Goal: Complete application form

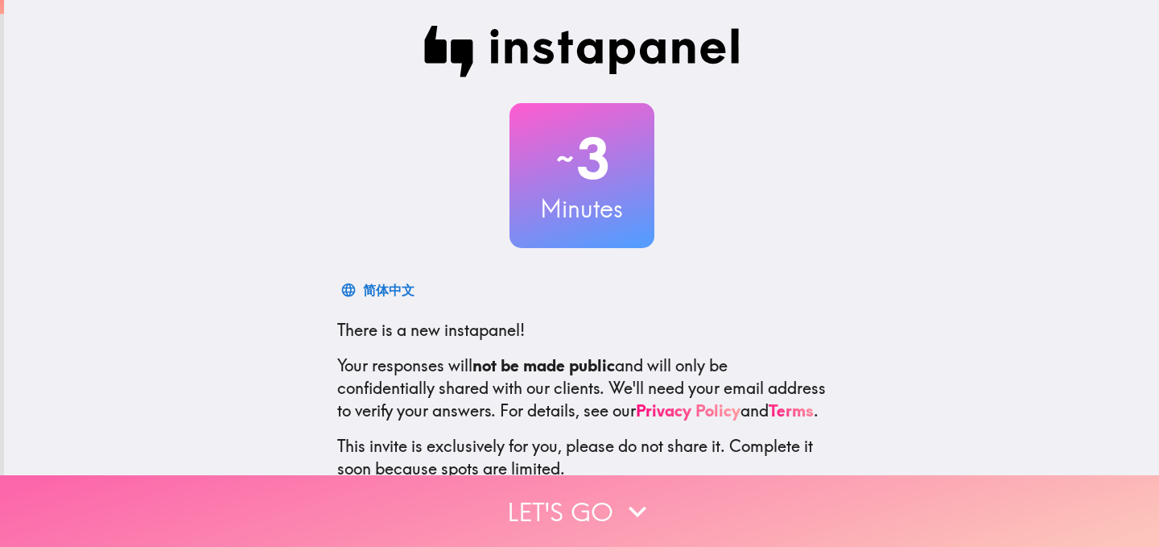
click at [553, 496] on button "Let's go" at bounding box center [579, 511] width 1159 height 72
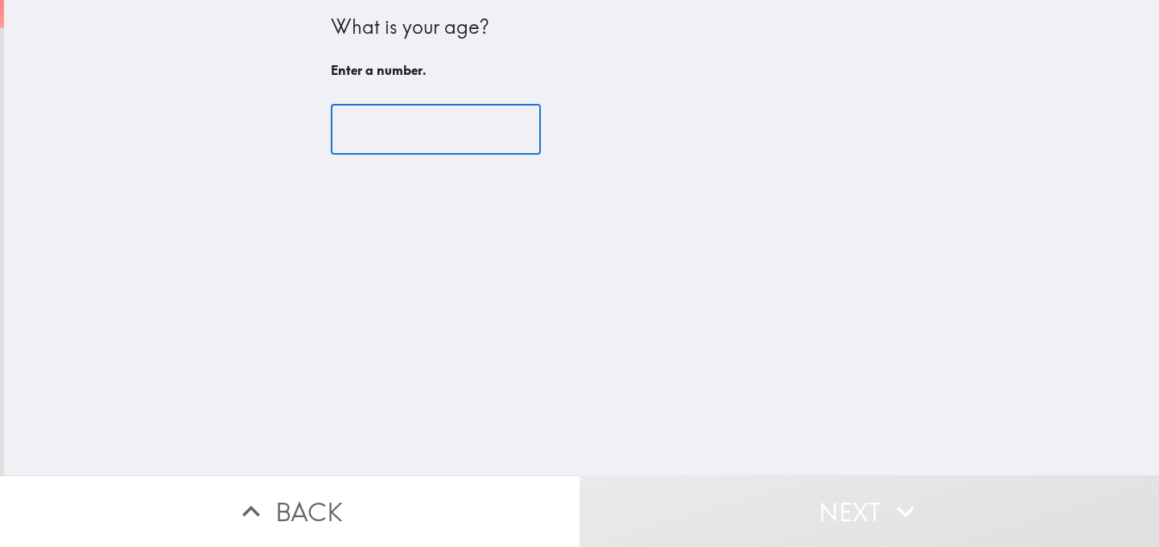
drag, startPoint x: 431, startPoint y: 134, endPoint x: 420, endPoint y: 132, distance: 10.6
click at [430, 134] on input "number" at bounding box center [436, 130] width 210 height 50
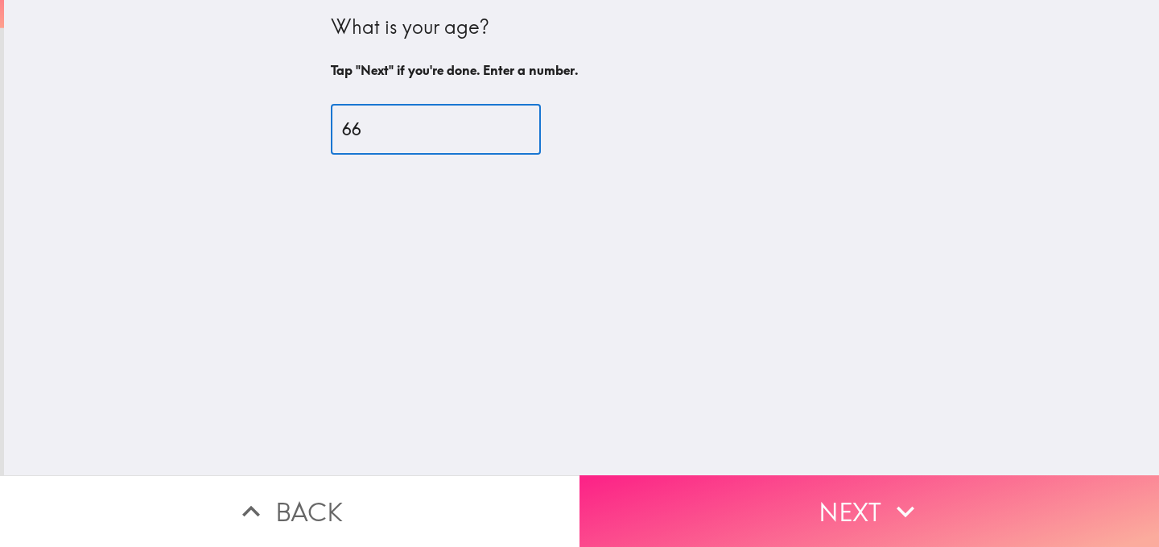
type input "66"
click at [774, 480] on button "Next" at bounding box center [870, 511] width 580 height 72
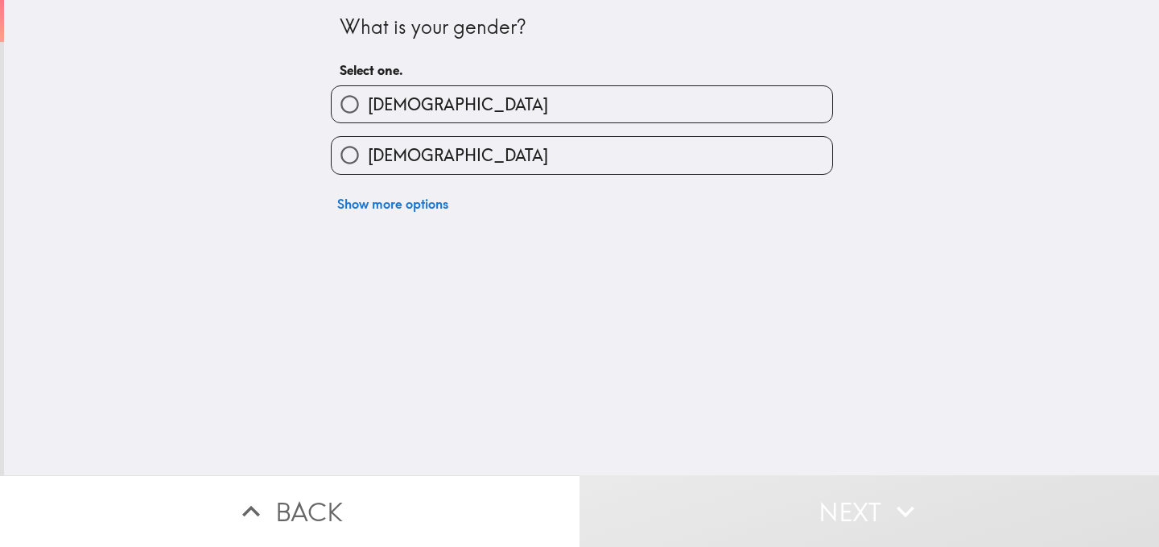
click at [453, 167] on label "[DEMOGRAPHIC_DATA]" at bounding box center [582, 155] width 501 height 36
click at [368, 167] on input "[DEMOGRAPHIC_DATA]" at bounding box center [350, 155] width 36 height 36
radio input "true"
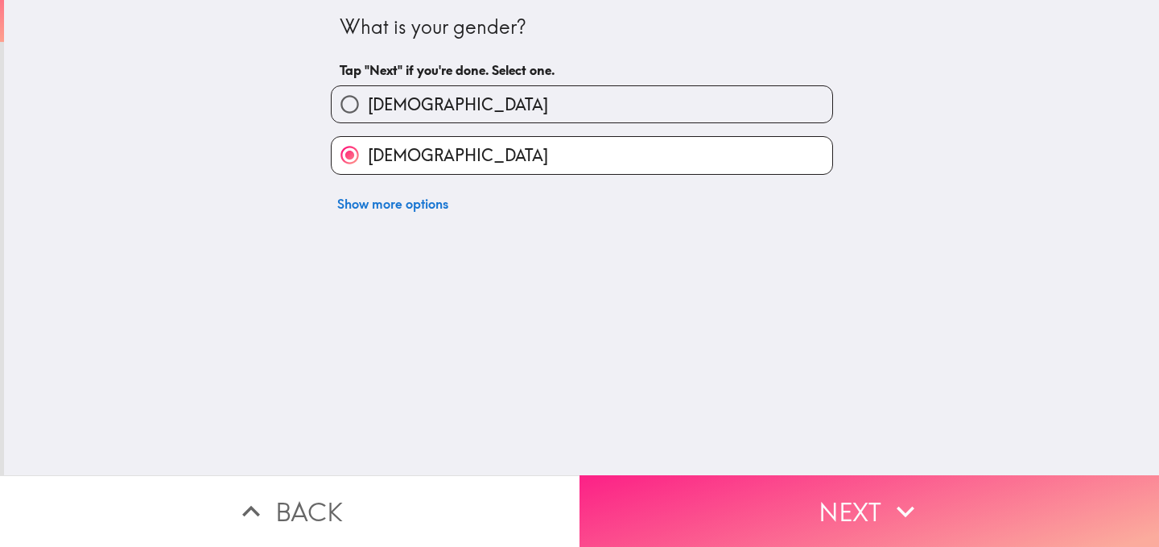
click at [756, 480] on button "Next" at bounding box center [870, 511] width 580 height 72
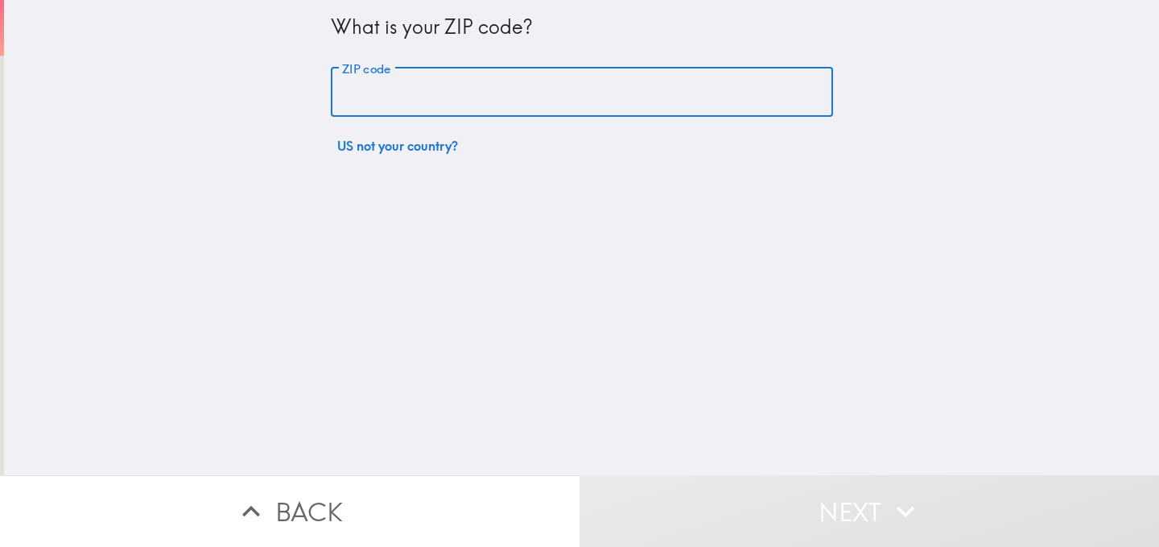
click at [413, 99] on input "ZIP code" at bounding box center [582, 93] width 502 height 50
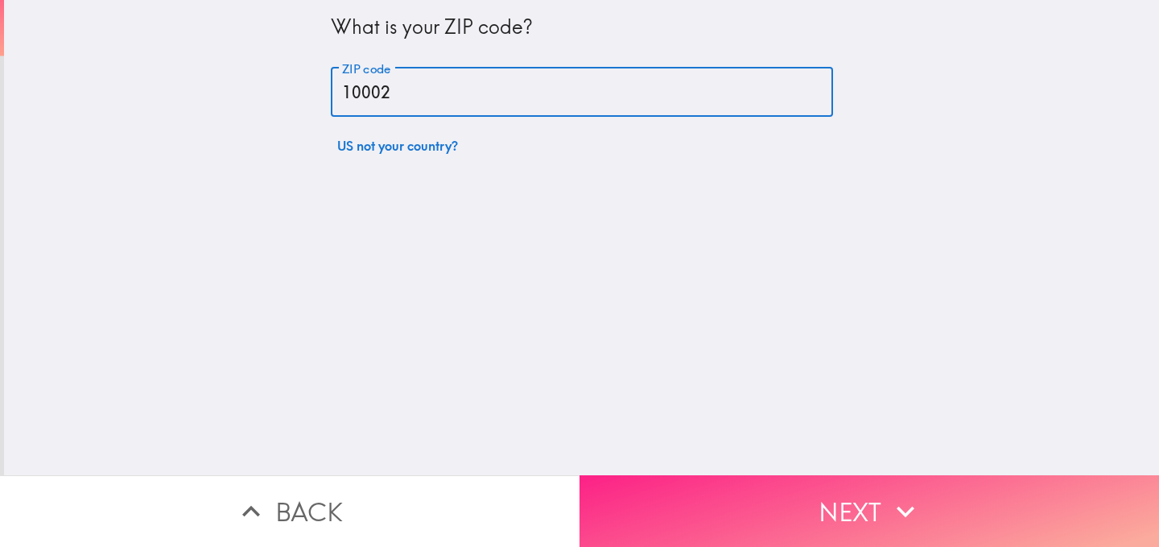
type input "10002"
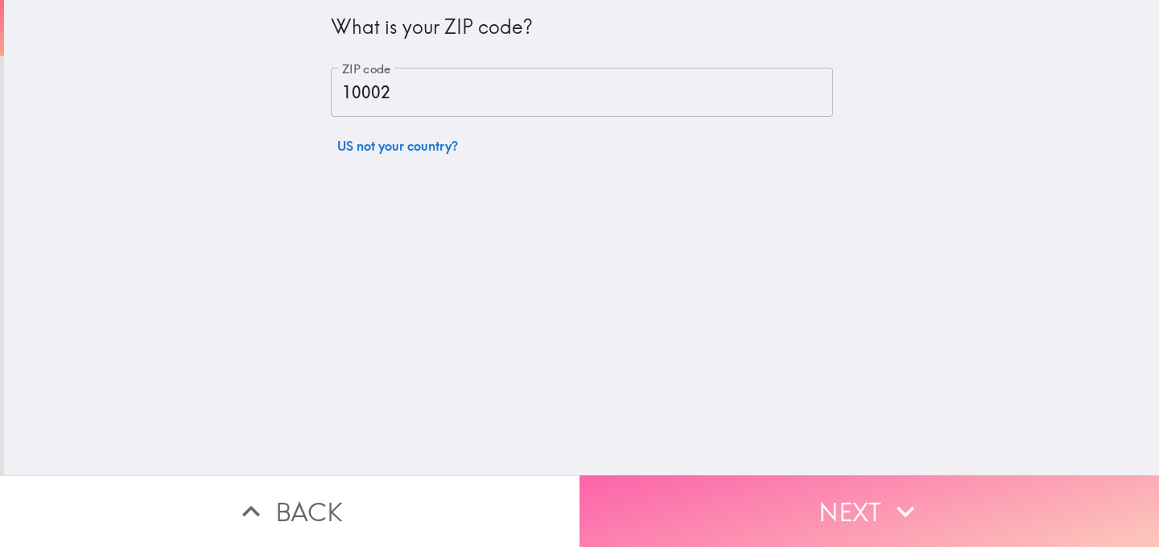
click at [711, 493] on button "Next" at bounding box center [870, 511] width 580 height 72
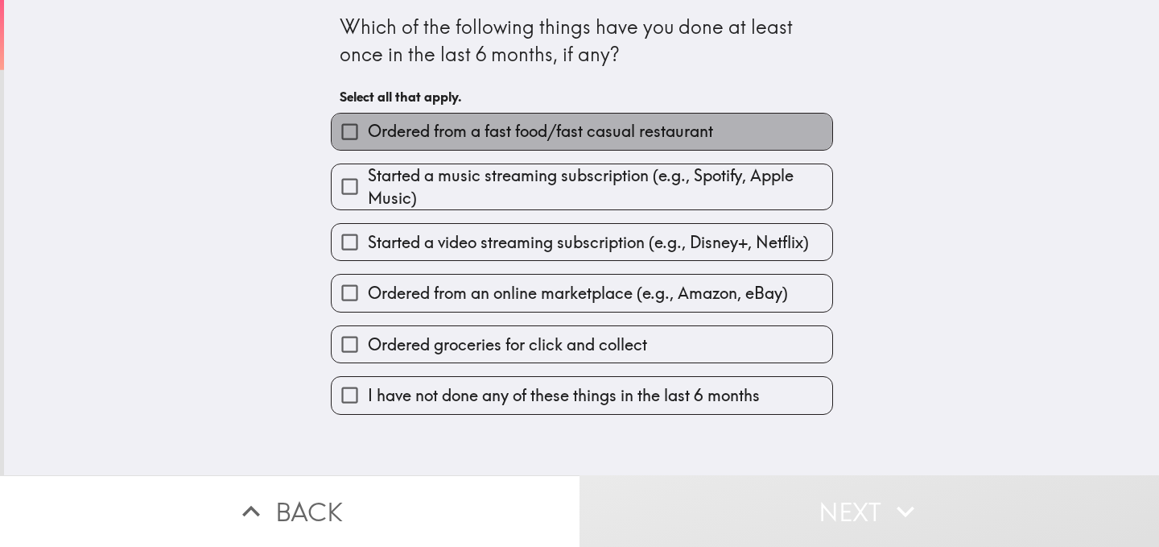
click at [413, 133] on span "Ordered from a fast food/fast casual restaurant" at bounding box center [540, 131] width 345 height 23
click at [368, 133] on input "Ordered from a fast food/fast casual restaurant" at bounding box center [350, 131] width 36 height 36
checkbox input "true"
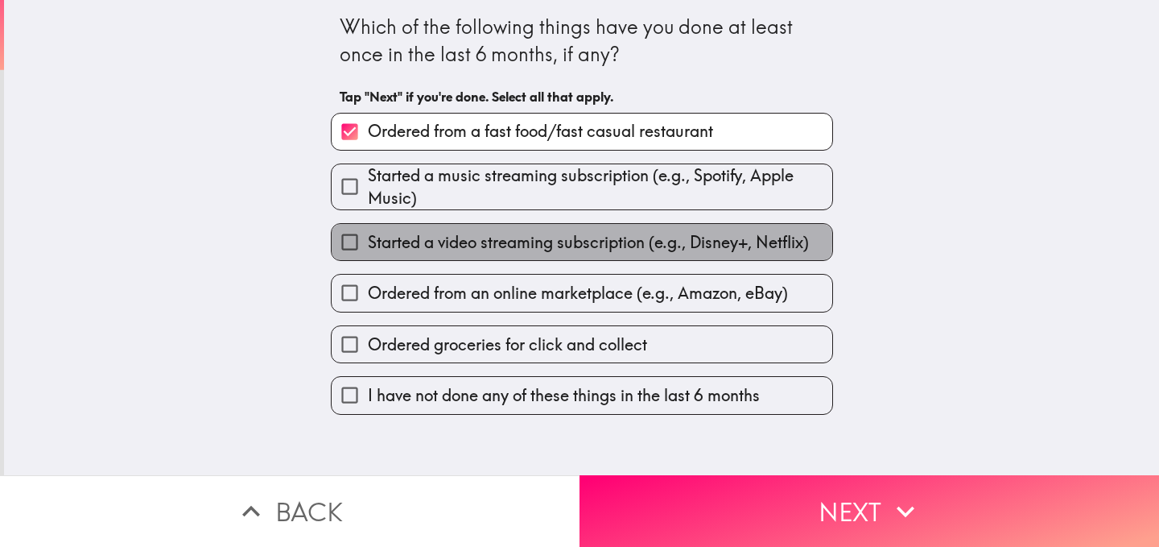
click at [498, 244] on span "Started a video streaming subscription (e.g., Disney+, Netflix)" at bounding box center [588, 242] width 441 height 23
click at [368, 244] on input "Started a video streaming subscription (e.g., Disney+, Netflix)" at bounding box center [350, 242] width 36 height 36
checkbox input "true"
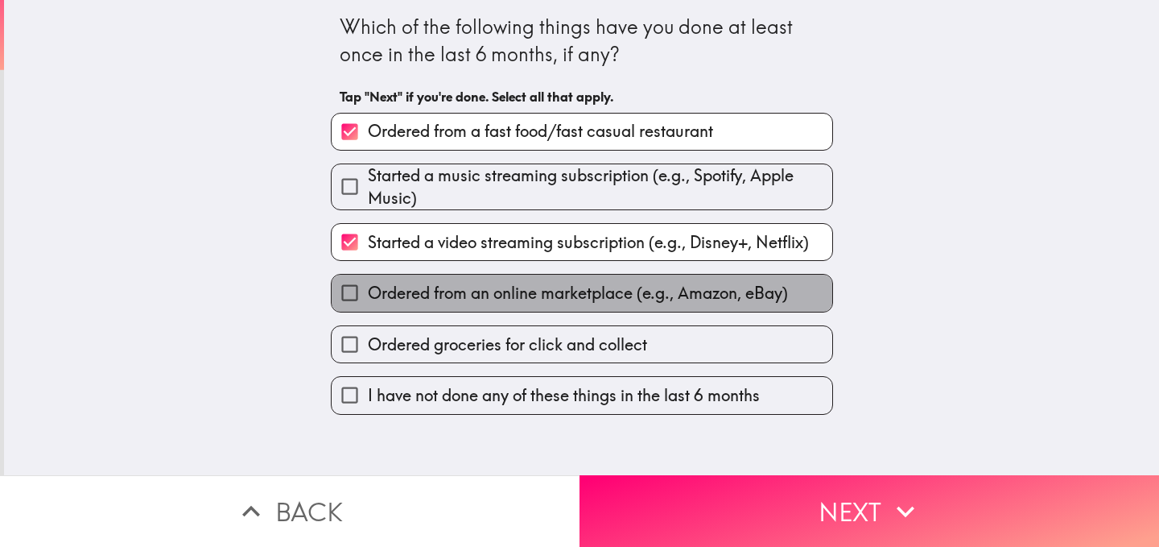
click at [478, 303] on span "Ordered from an online marketplace (e.g., Amazon, eBay)" at bounding box center [578, 293] width 420 height 23
click at [368, 303] on input "Ordered from an online marketplace (e.g., Amazon, eBay)" at bounding box center [350, 292] width 36 height 36
checkbox input "true"
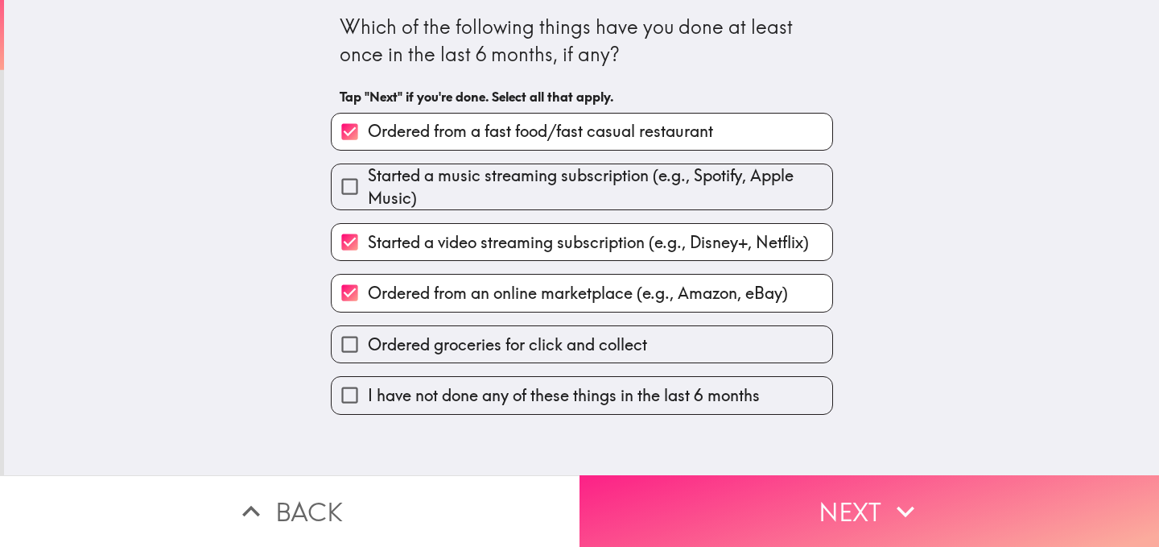
click at [698, 509] on button "Next" at bounding box center [870, 511] width 580 height 72
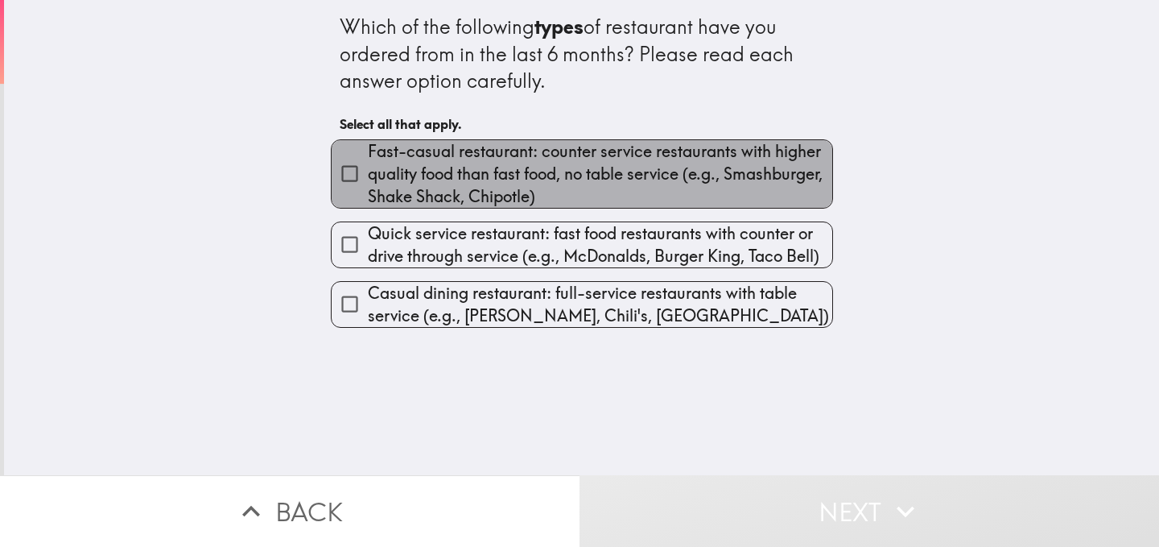
click at [433, 184] on span "Fast-casual restaurant: counter service restaurants with higher quality food th…" at bounding box center [600, 174] width 464 height 68
click at [368, 184] on input "Fast-casual restaurant: counter service restaurants with higher quality food th…" at bounding box center [350, 173] width 36 height 36
checkbox input "true"
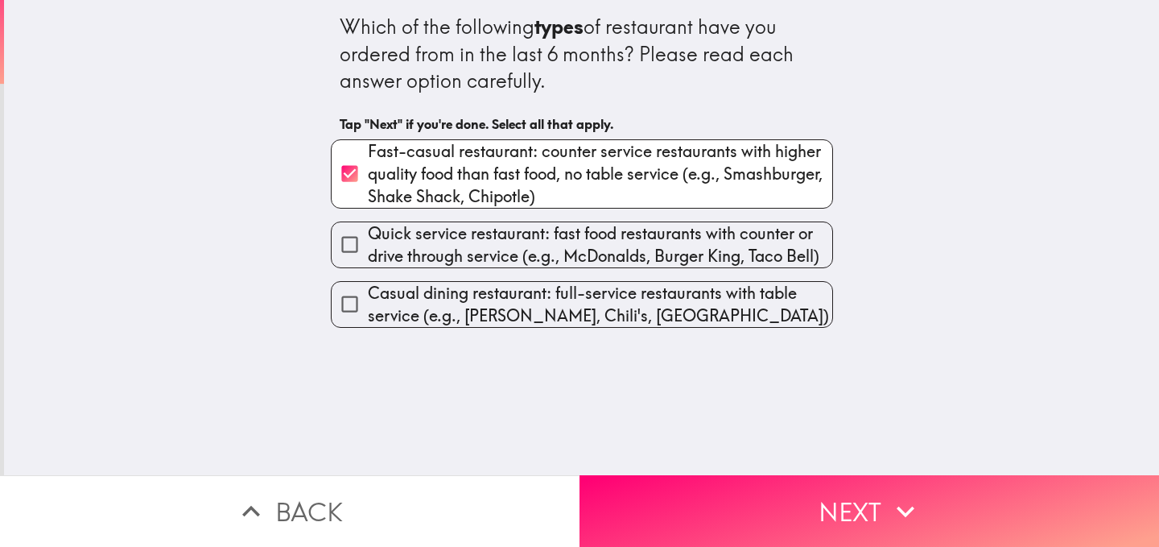
click at [426, 218] on div "Quick service restaurant: fast food restaurants with counter or drive through s…" at bounding box center [575, 238] width 515 height 60
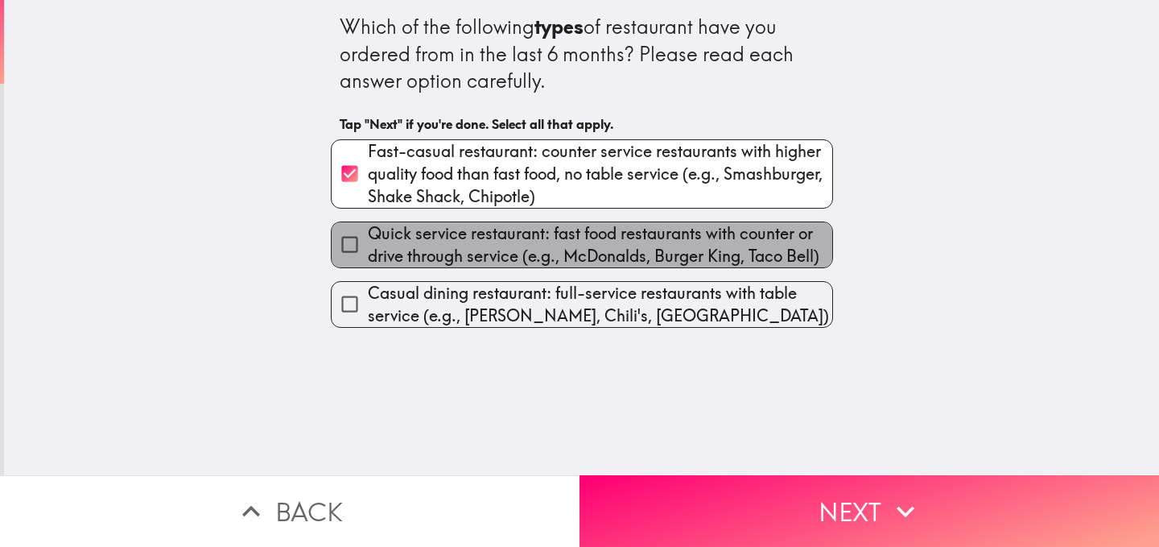
click at [498, 258] on span "Quick service restaurant: fast food restaurants with counter or drive through s…" at bounding box center [600, 244] width 464 height 45
click at [368, 258] on input "Quick service restaurant: fast food restaurants with counter or drive through s…" at bounding box center [350, 244] width 36 height 36
checkbox input "true"
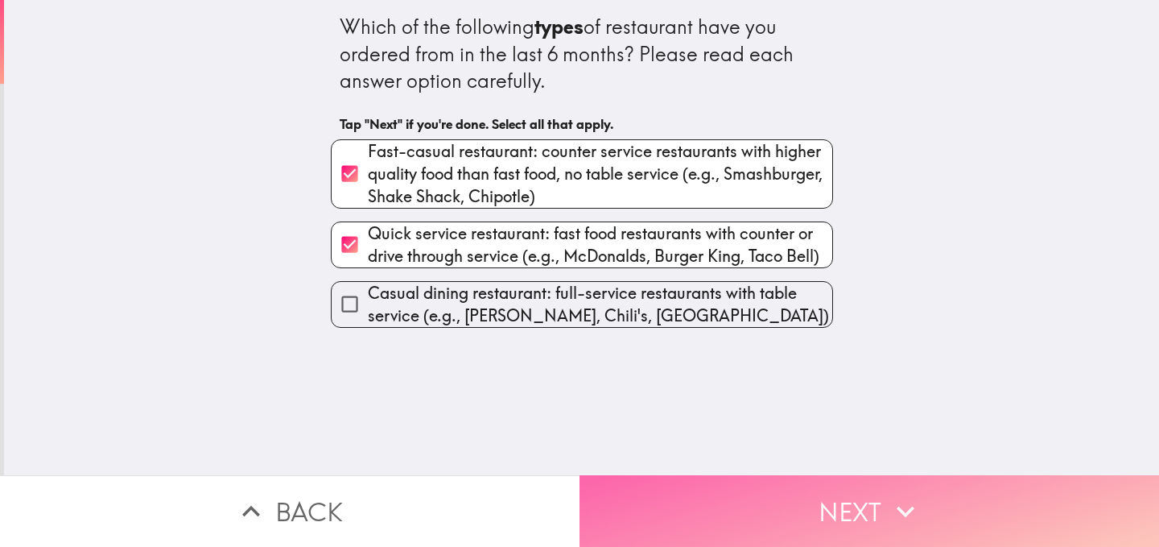
click at [674, 487] on button "Next" at bounding box center [870, 511] width 580 height 72
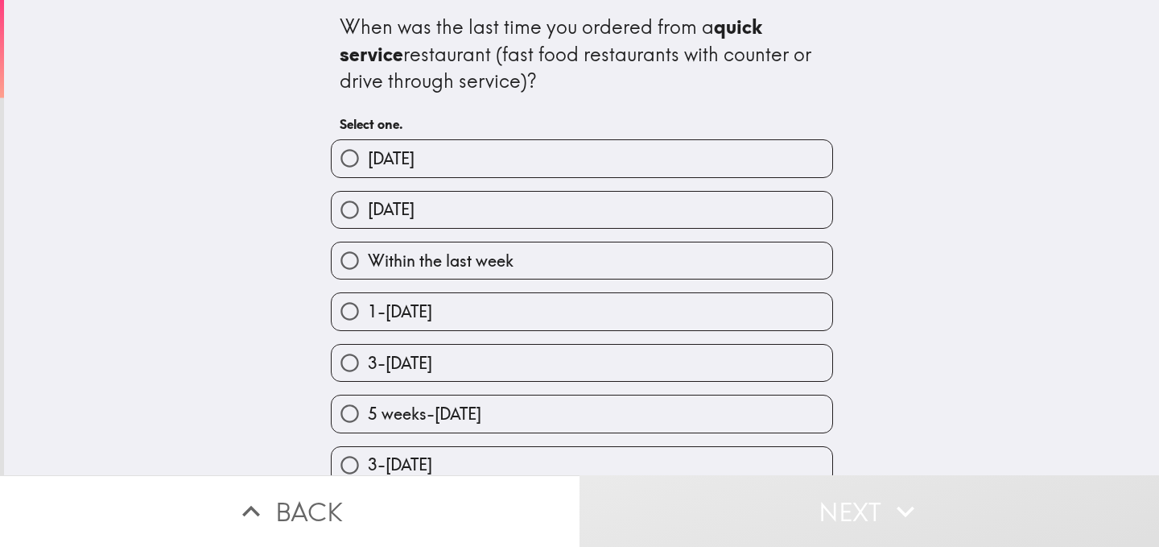
click at [483, 258] on span "Within the last week" at bounding box center [441, 261] width 146 height 23
click at [368, 258] on input "Within the last week" at bounding box center [350, 260] width 36 height 36
radio input "true"
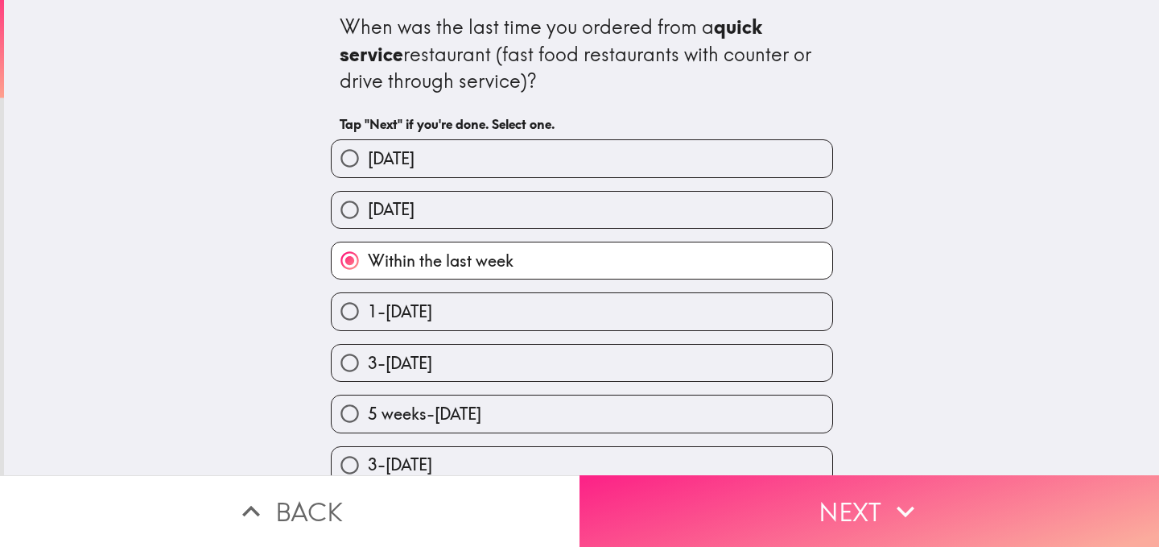
click at [737, 488] on button "Next" at bounding box center [870, 511] width 580 height 72
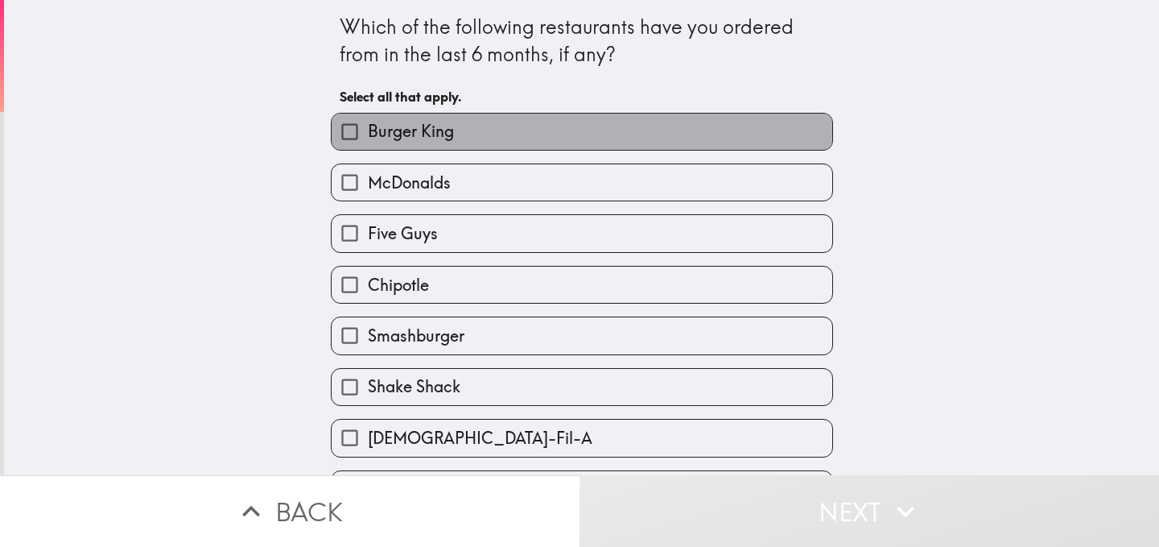
click at [484, 138] on label "Burger King" at bounding box center [582, 131] width 501 height 36
click at [368, 138] on input "Burger King" at bounding box center [350, 131] width 36 height 36
checkbox input "true"
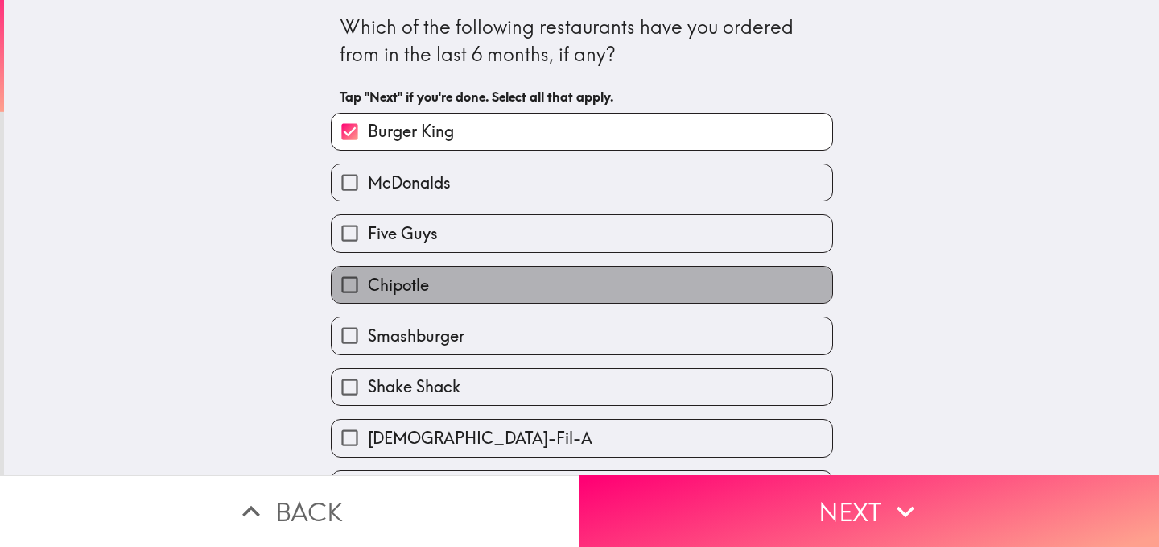
click at [456, 278] on label "Chipotle" at bounding box center [582, 284] width 501 height 36
click at [368, 278] on input "Chipotle" at bounding box center [350, 284] width 36 height 36
checkbox input "true"
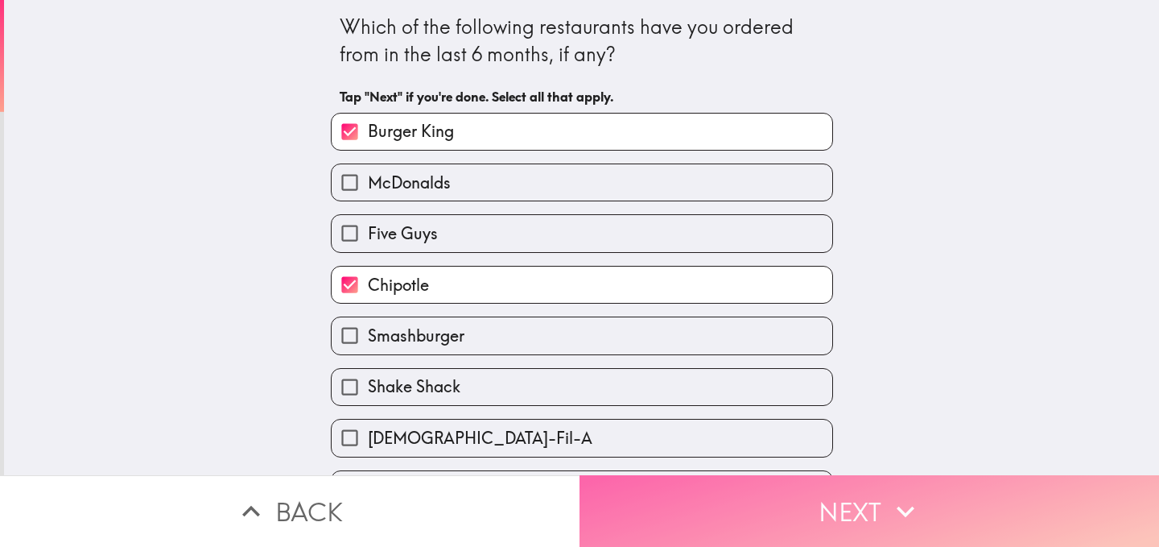
click at [719, 494] on button "Next" at bounding box center [870, 511] width 580 height 72
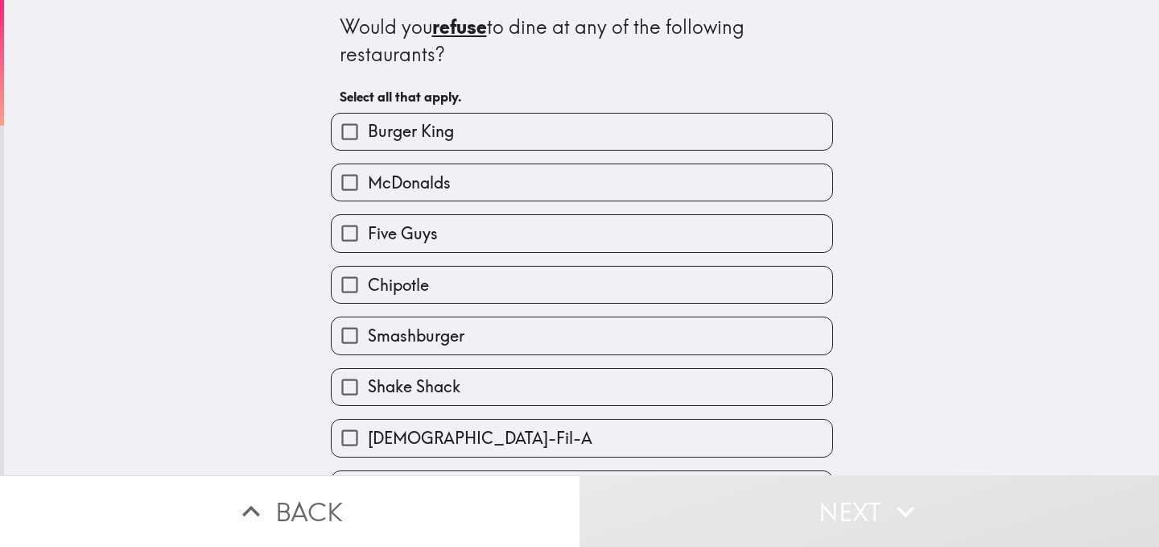
scroll to position [103, 0]
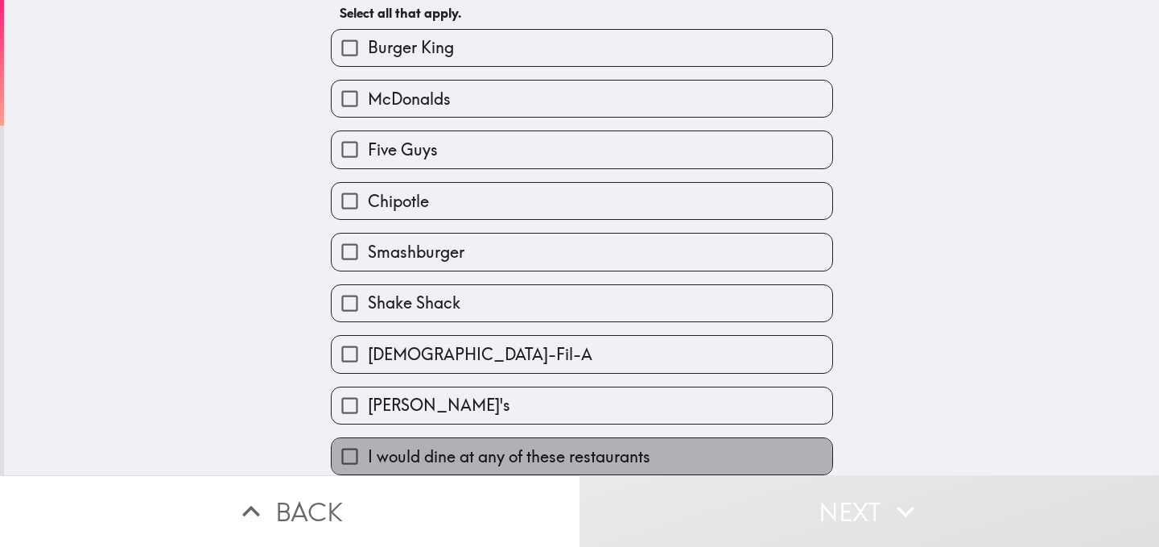
click at [441, 448] on span "I would dine at any of these restaurants" at bounding box center [509, 456] width 283 height 23
click at [368, 448] on input "I would dine at any of these restaurants" at bounding box center [350, 456] width 36 height 36
checkbox input "true"
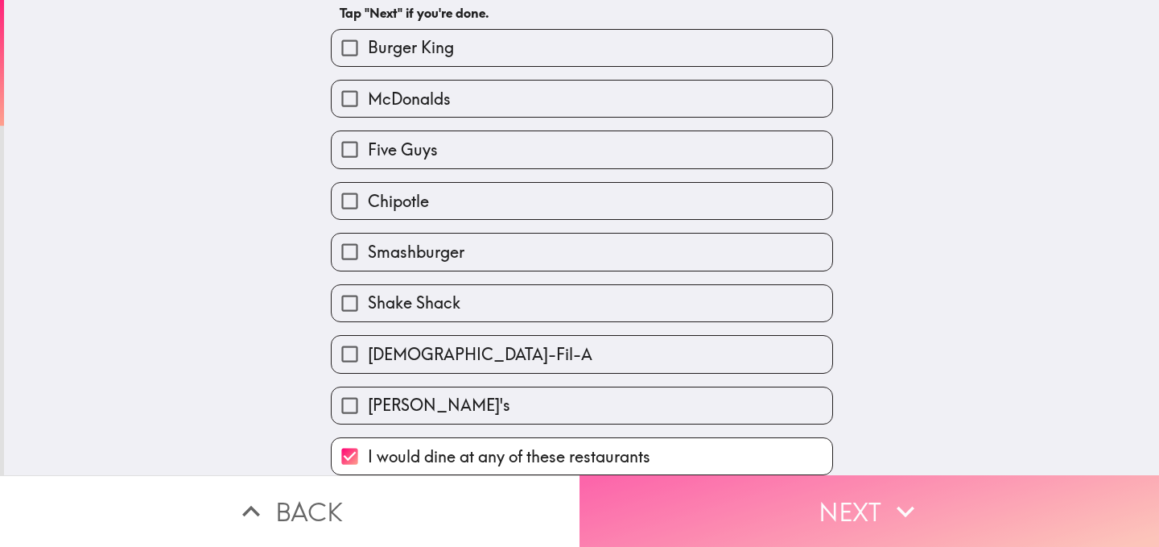
click at [687, 498] on button "Next" at bounding box center [870, 511] width 580 height 72
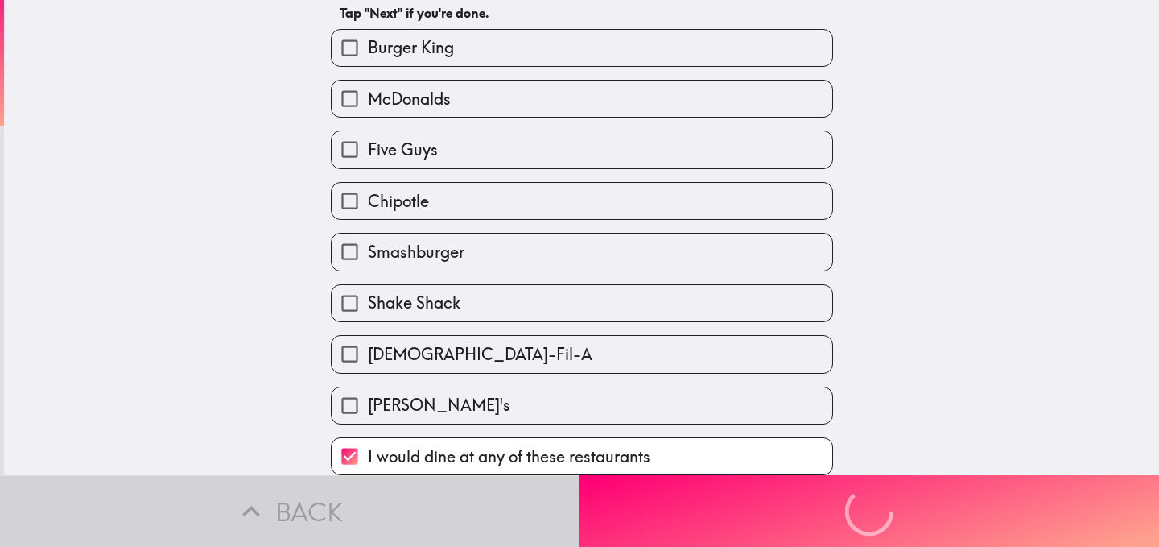
scroll to position [0, 0]
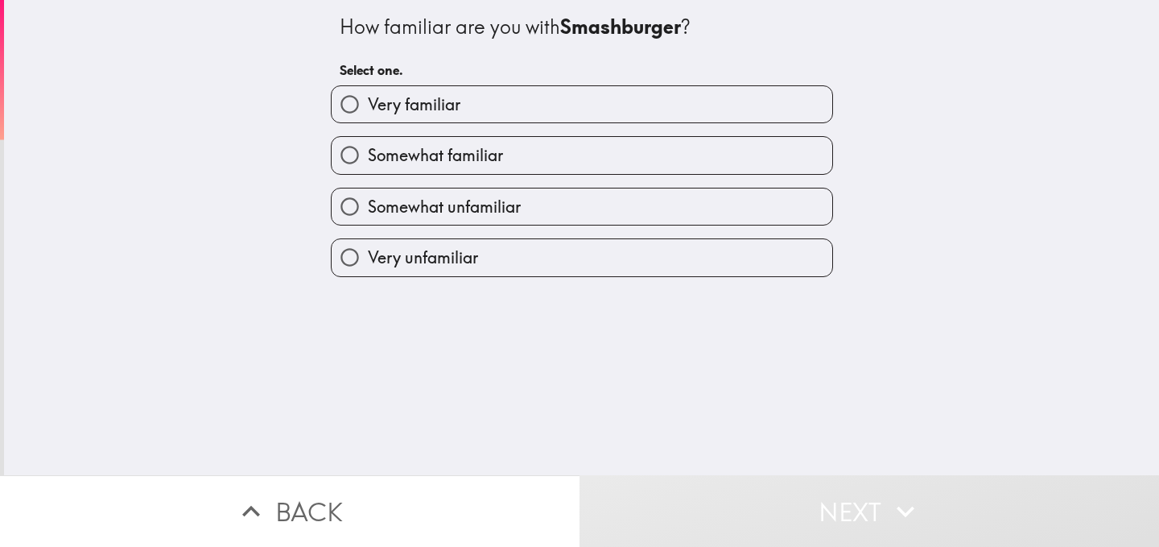
click at [416, 214] on span "Somewhat unfamiliar" at bounding box center [444, 207] width 153 height 23
click at [368, 214] on input "Somewhat unfamiliar" at bounding box center [350, 206] width 36 height 36
radio input "true"
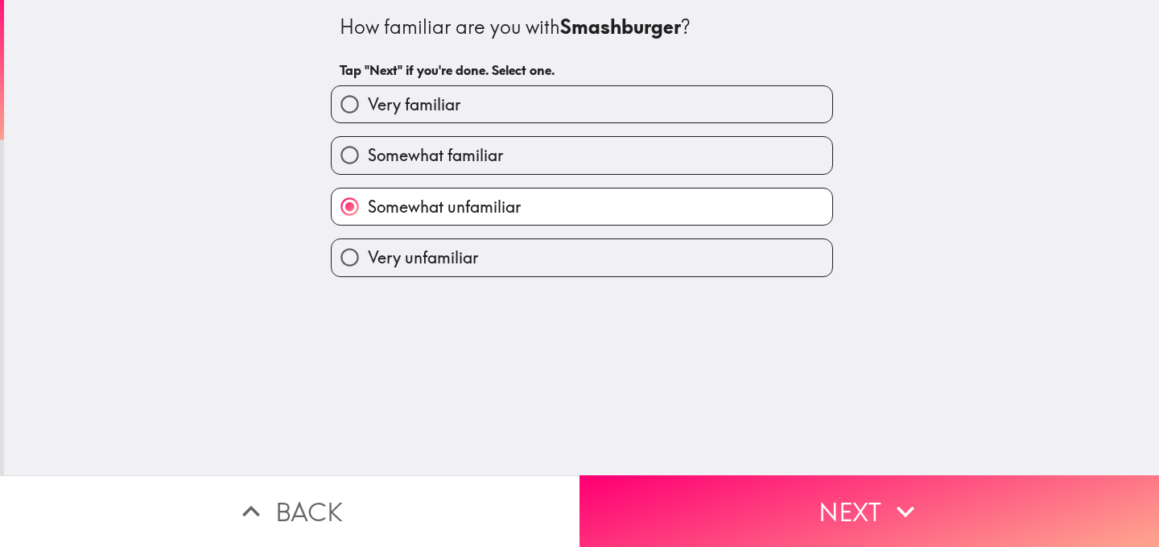
click at [511, 272] on label "Very unfamiliar" at bounding box center [582, 257] width 501 height 36
click at [368, 272] on input "Very unfamiliar" at bounding box center [350, 257] width 36 height 36
radio input "true"
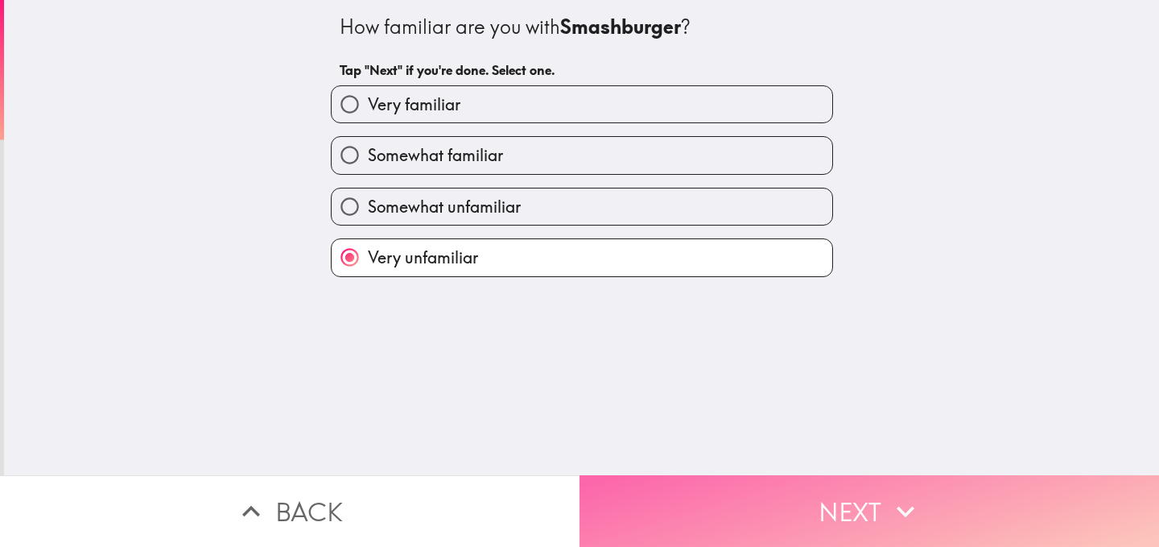
click at [732, 482] on button "Next" at bounding box center [870, 511] width 580 height 72
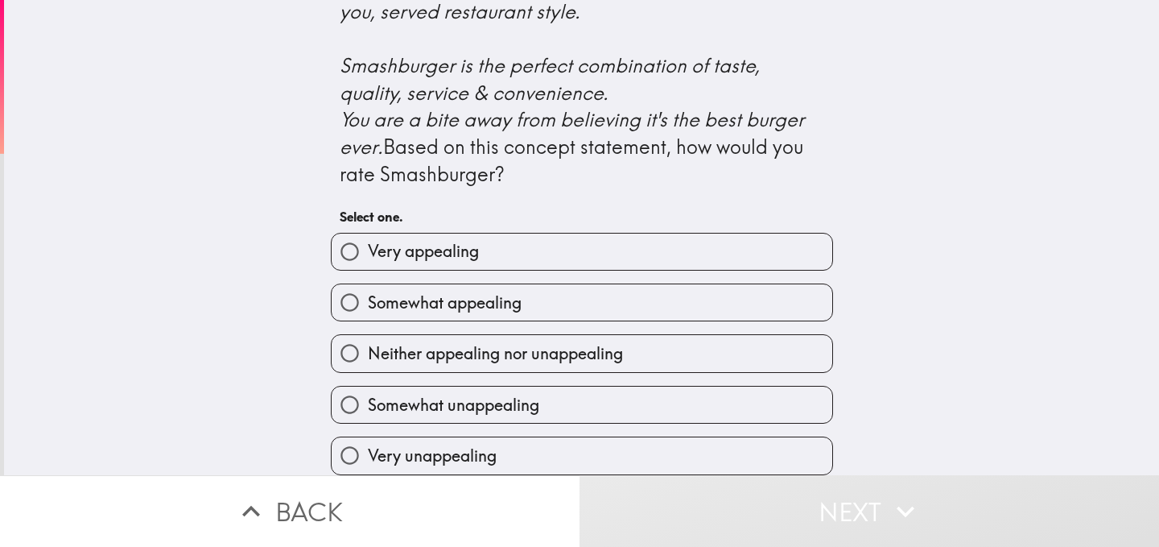
scroll to position [724, 0]
click at [578, 306] on label "Somewhat appealing" at bounding box center [582, 302] width 501 height 36
click at [368, 306] on input "Somewhat appealing" at bounding box center [350, 302] width 36 height 36
radio input "true"
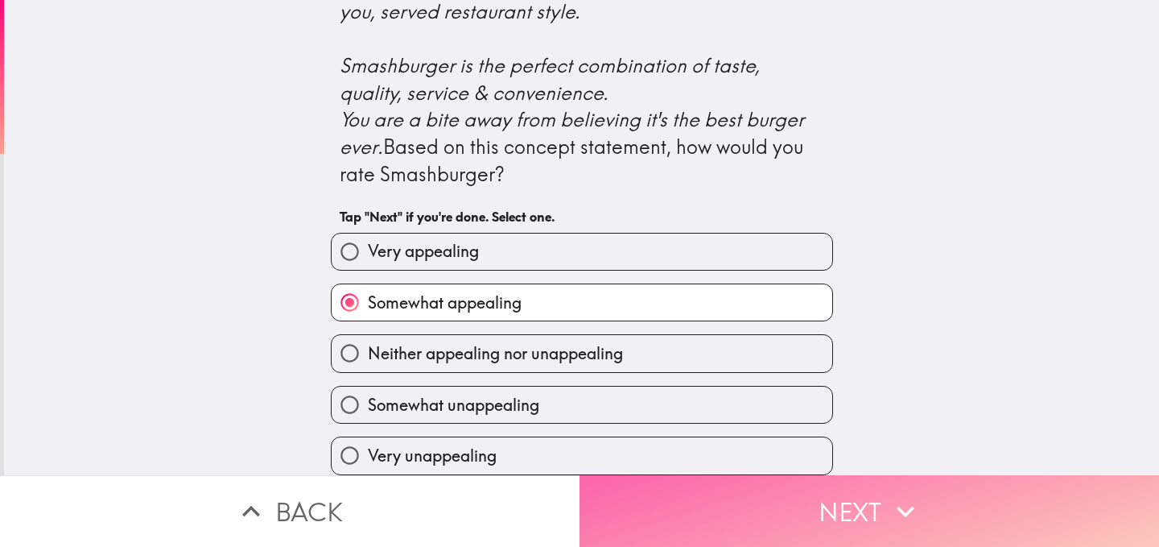
click at [774, 494] on button "Next" at bounding box center [870, 511] width 580 height 72
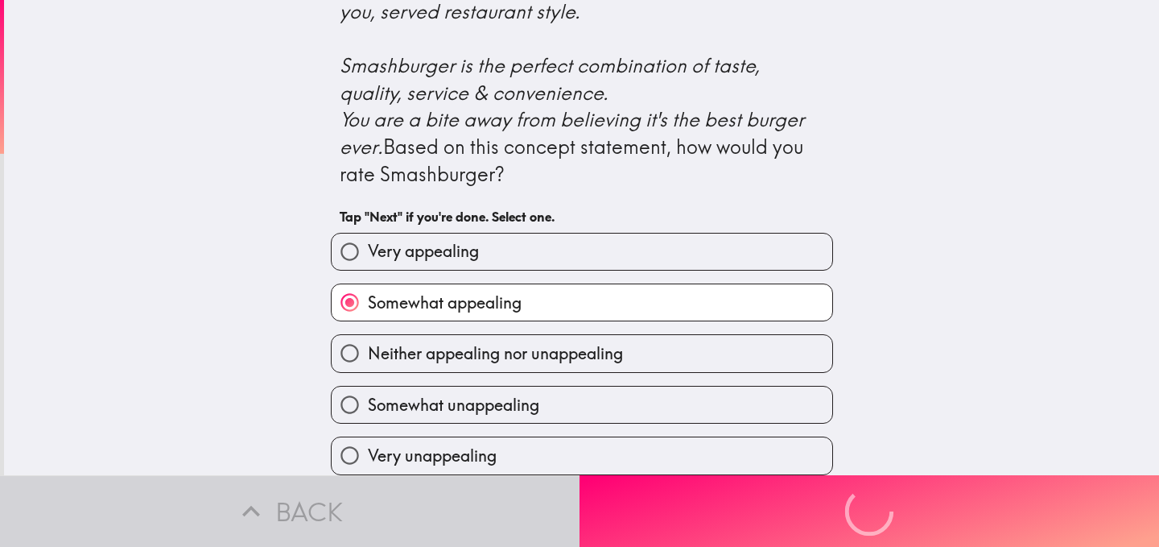
scroll to position [0, 0]
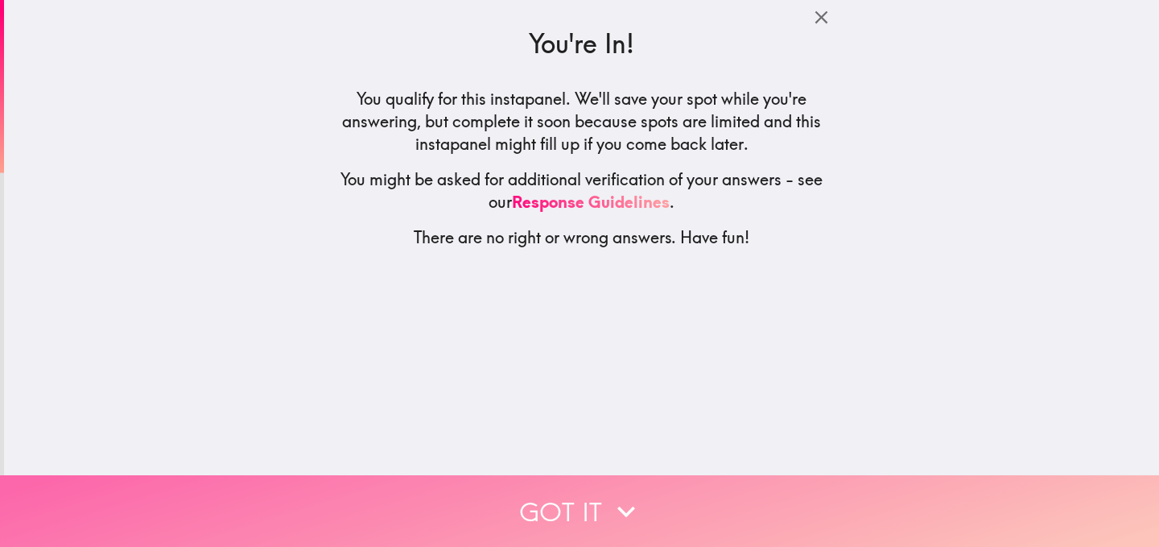
click at [570, 489] on button "Got it" at bounding box center [579, 511] width 1159 height 72
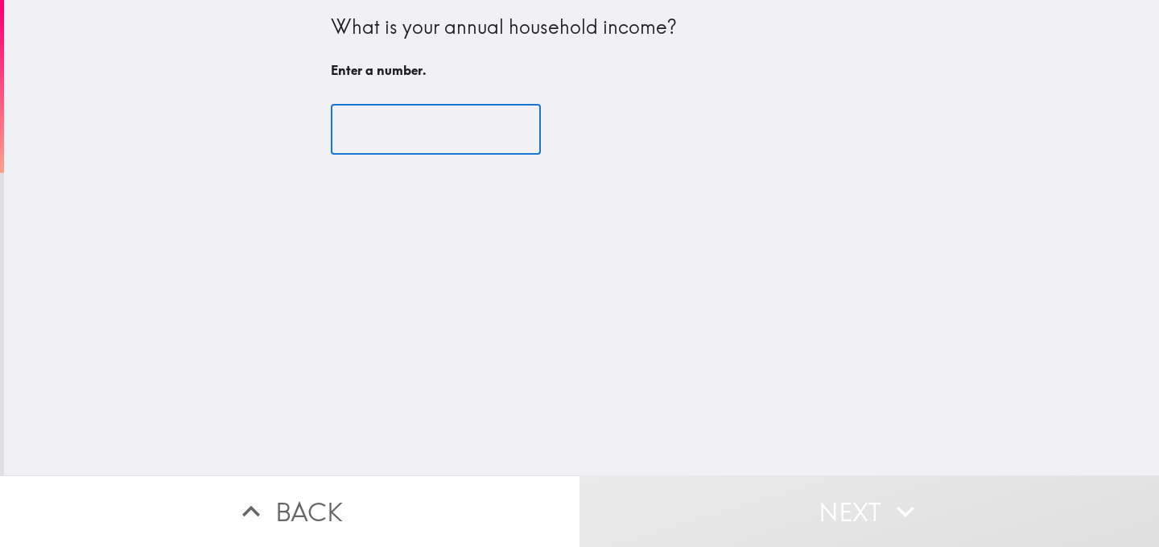
click at [390, 142] on input "number" at bounding box center [436, 130] width 210 height 50
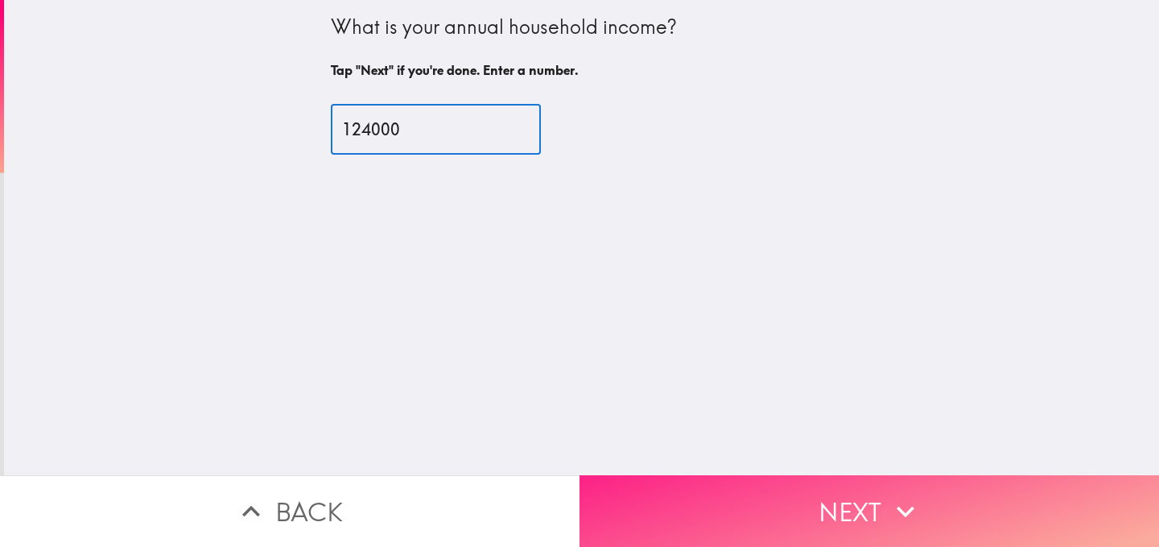
type input "124000"
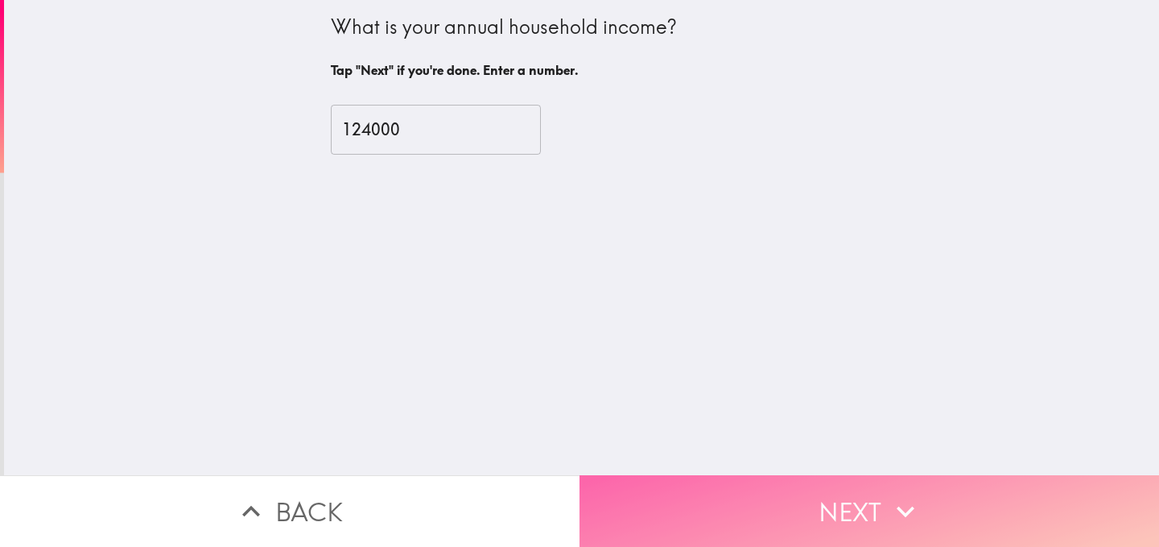
click at [723, 481] on button "Next" at bounding box center [870, 511] width 580 height 72
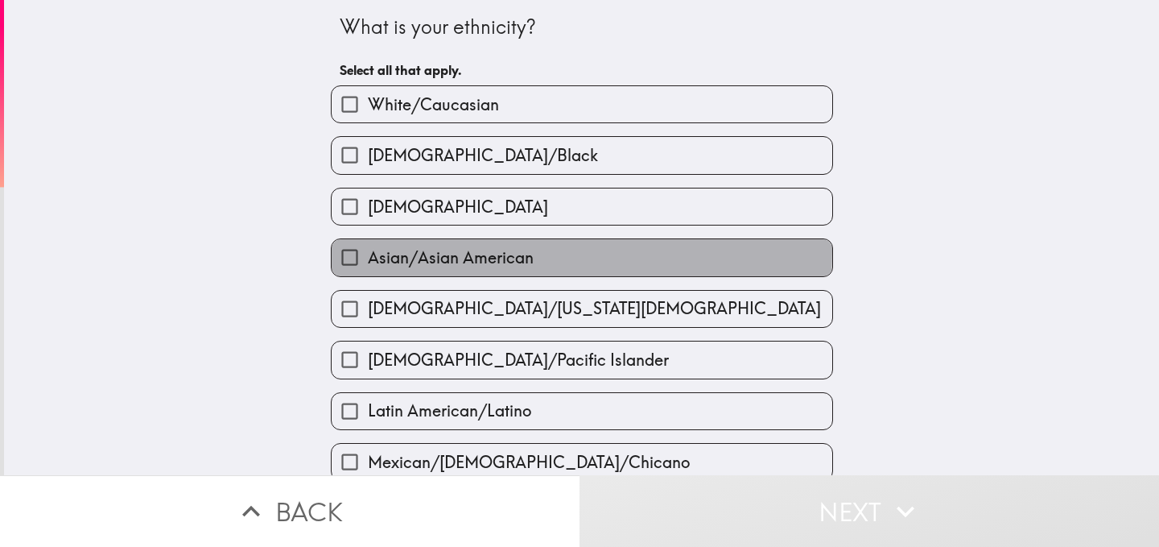
click at [403, 254] on span "Asian/Asian American" at bounding box center [451, 257] width 166 height 23
click at [368, 254] on input "Asian/Asian American" at bounding box center [350, 257] width 36 height 36
checkbox input "true"
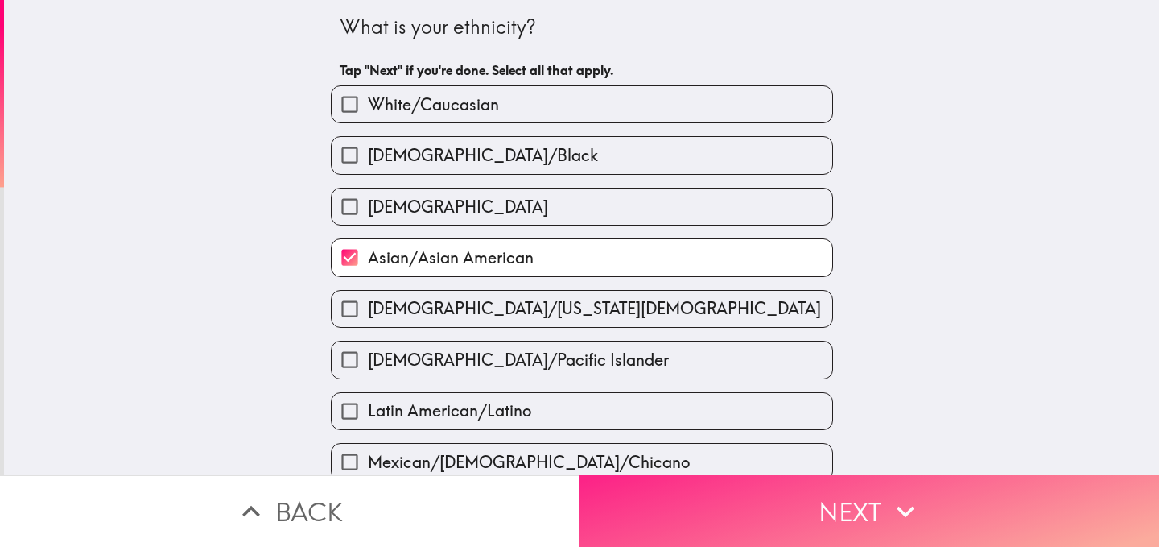
click at [696, 491] on button "Next" at bounding box center [870, 511] width 580 height 72
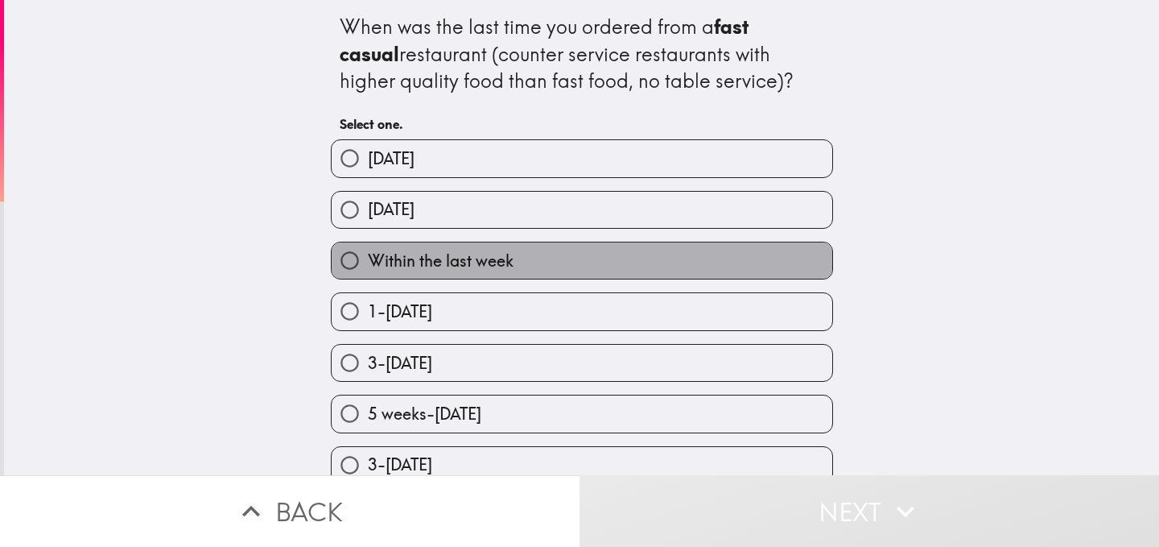
click at [505, 269] on label "Within the last week" at bounding box center [582, 260] width 501 height 36
click at [368, 269] on input "Within the last week" at bounding box center [350, 260] width 36 height 36
radio input "true"
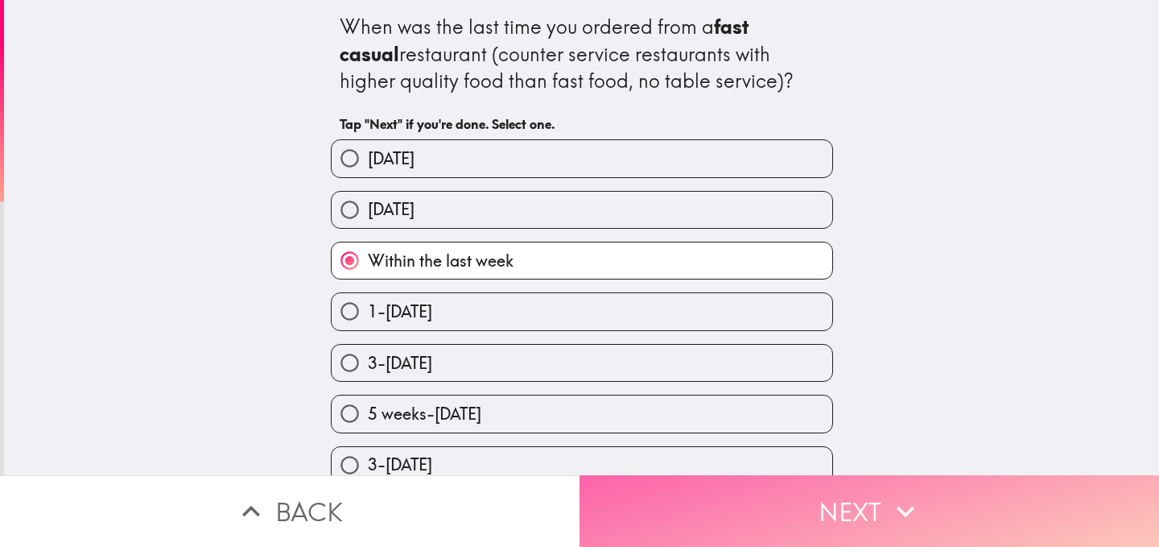
click at [709, 487] on button "Next" at bounding box center [870, 511] width 580 height 72
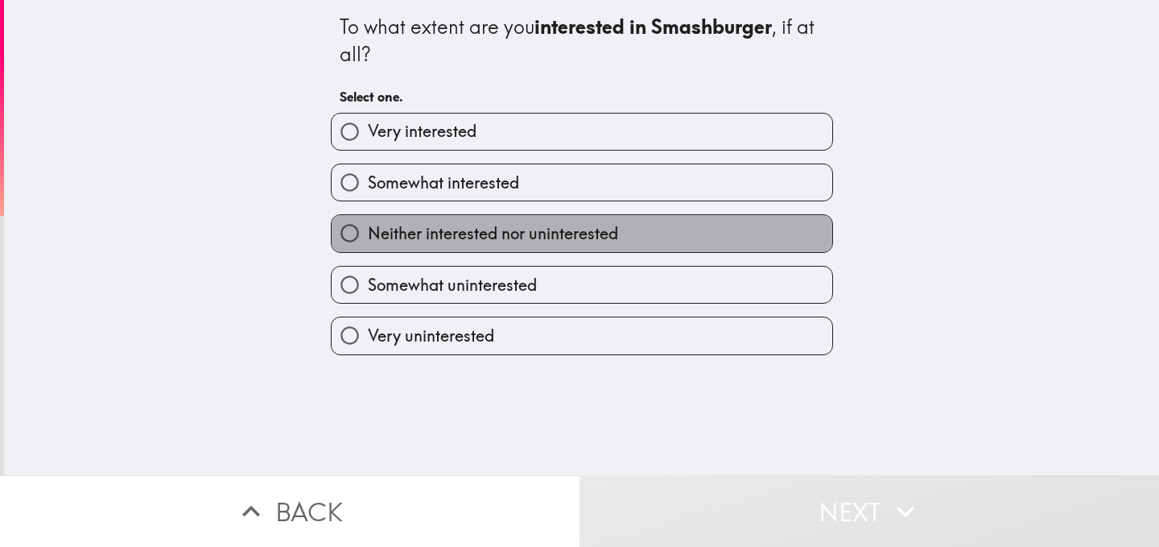
click at [448, 245] on span "Neither interested nor uninterested" at bounding box center [493, 233] width 250 height 23
click at [368, 245] on input "Neither interested nor uninterested" at bounding box center [350, 233] width 36 height 36
radio input "true"
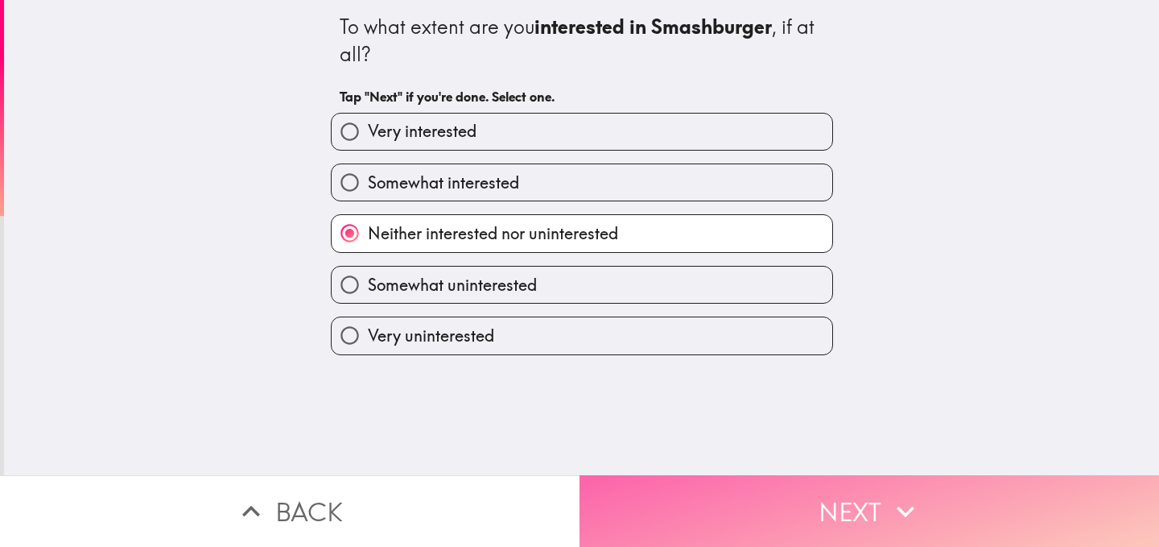
click at [758, 489] on button "Next" at bounding box center [870, 511] width 580 height 72
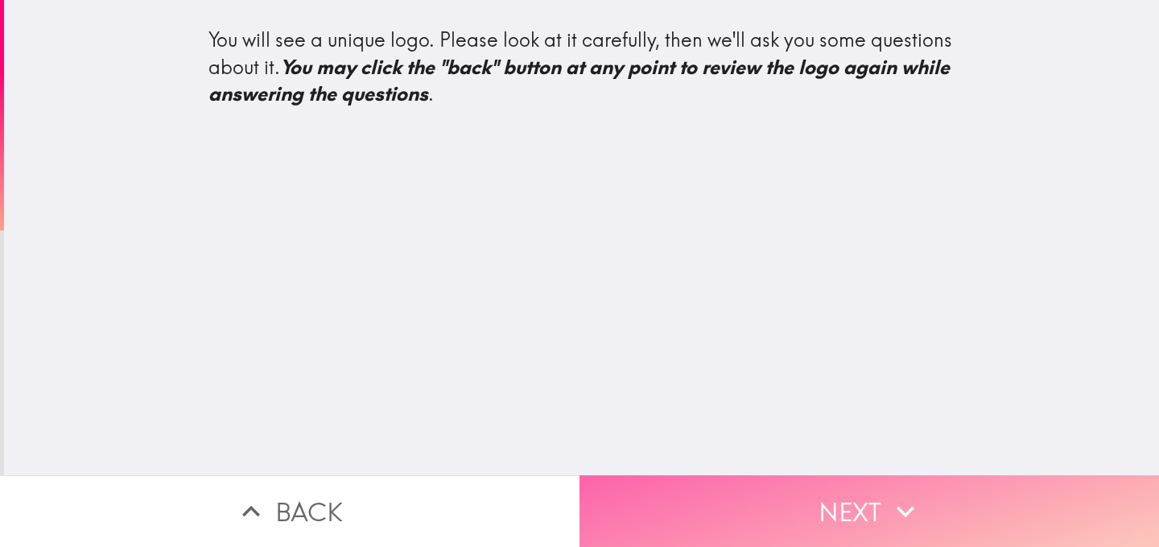
click at [749, 514] on button "Next" at bounding box center [870, 511] width 580 height 72
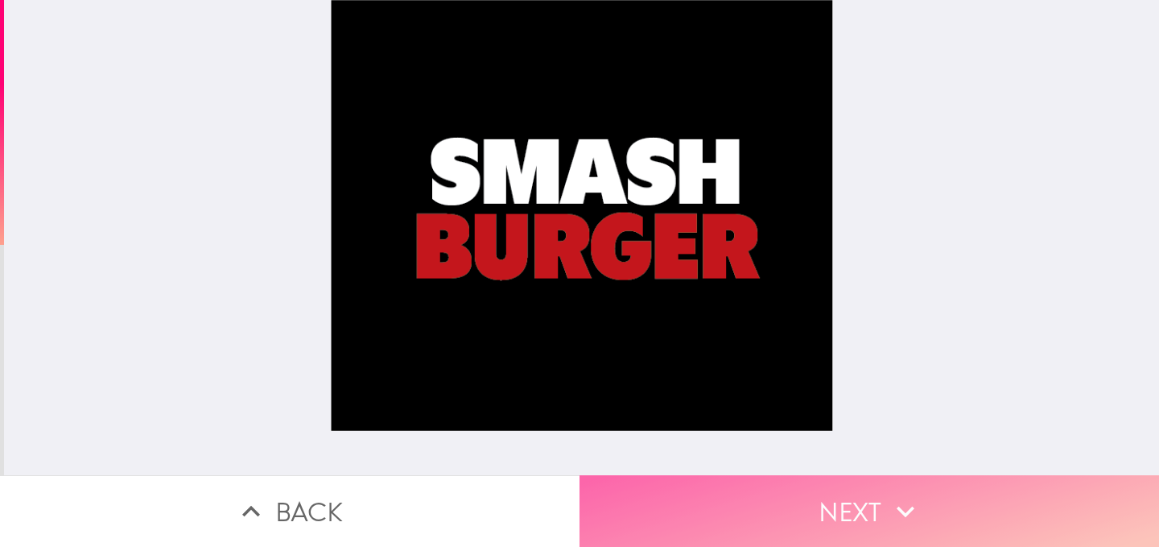
click at [699, 490] on button "Next" at bounding box center [870, 511] width 580 height 72
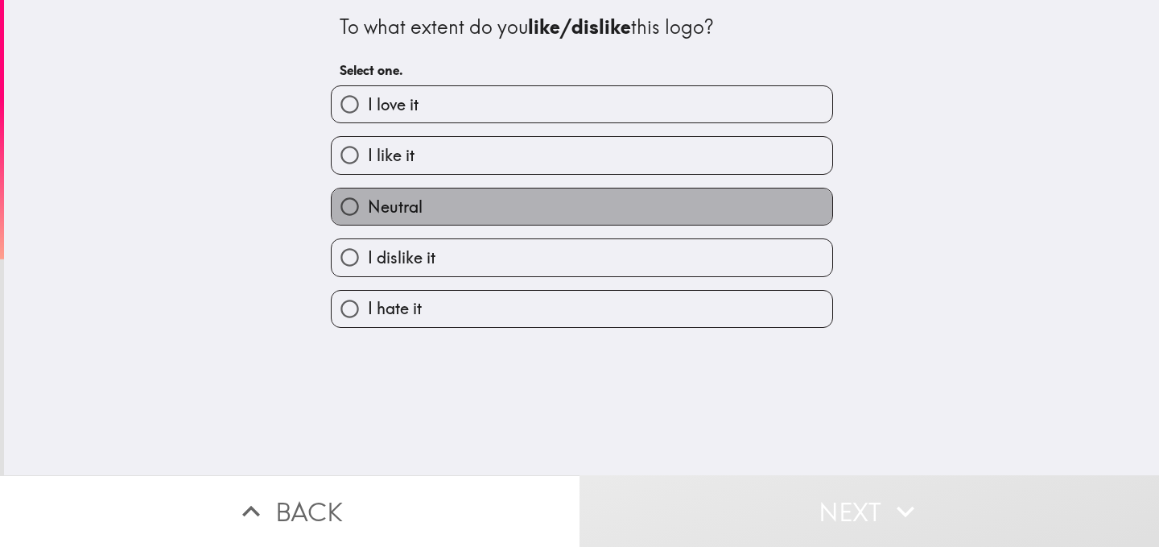
click at [447, 217] on label "Neutral" at bounding box center [582, 206] width 501 height 36
click at [368, 217] on input "Neutral" at bounding box center [350, 206] width 36 height 36
radio input "true"
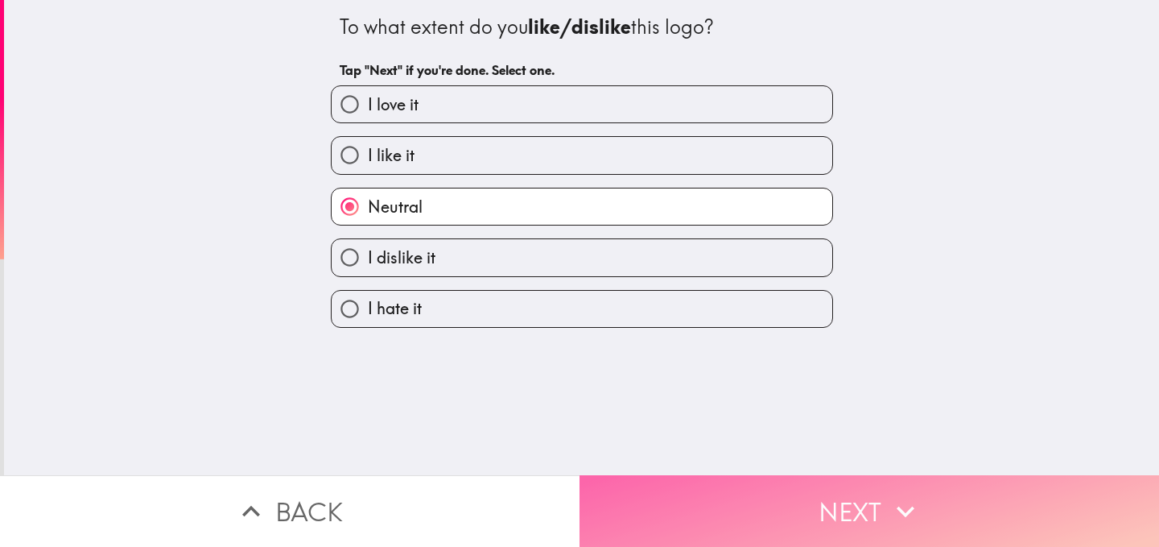
click at [773, 482] on button "Next" at bounding box center [870, 511] width 580 height 72
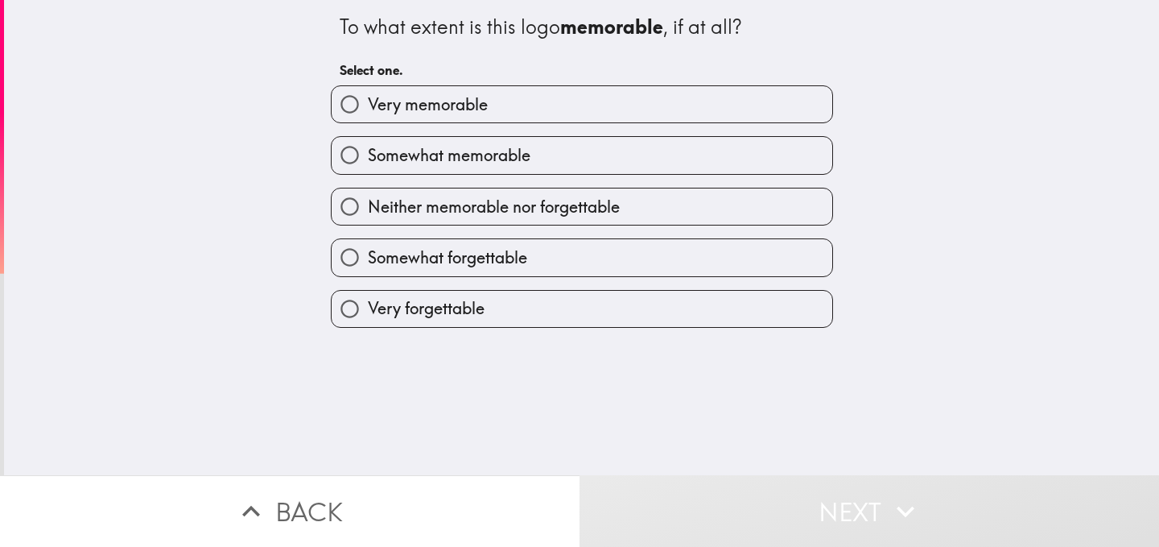
click at [480, 252] on span "Somewhat forgettable" at bounding box center [447, 257] width 159 height 23
click at [368, 252] on input "Somewhat forgettable" at bounding box center [350, 257] width 36 height 36
radio input "true"
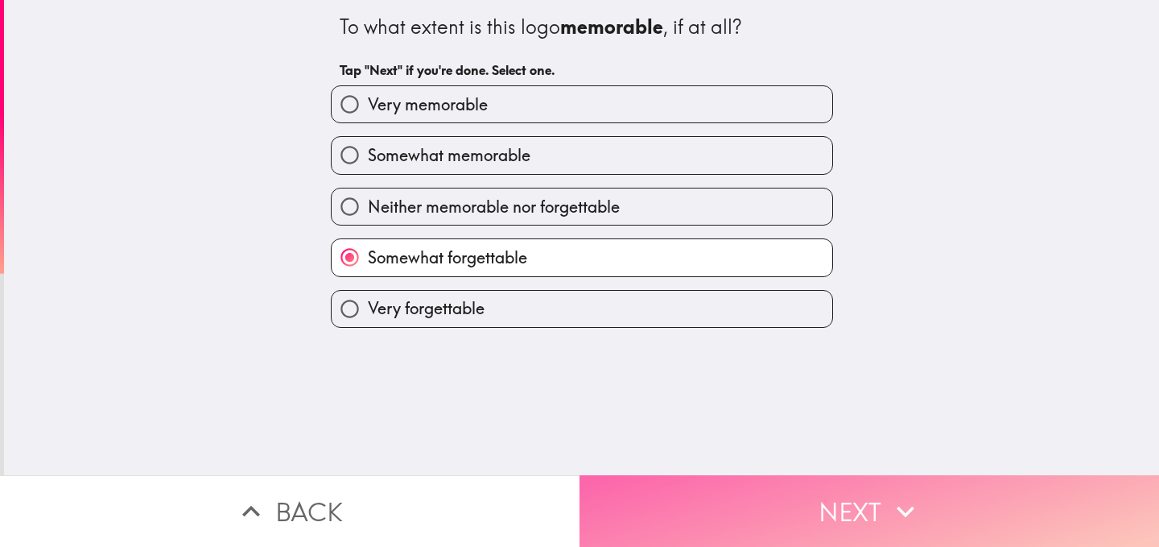
click at [720, 501] on button "Next" at bounding box center [870, 511] width 580 height 72
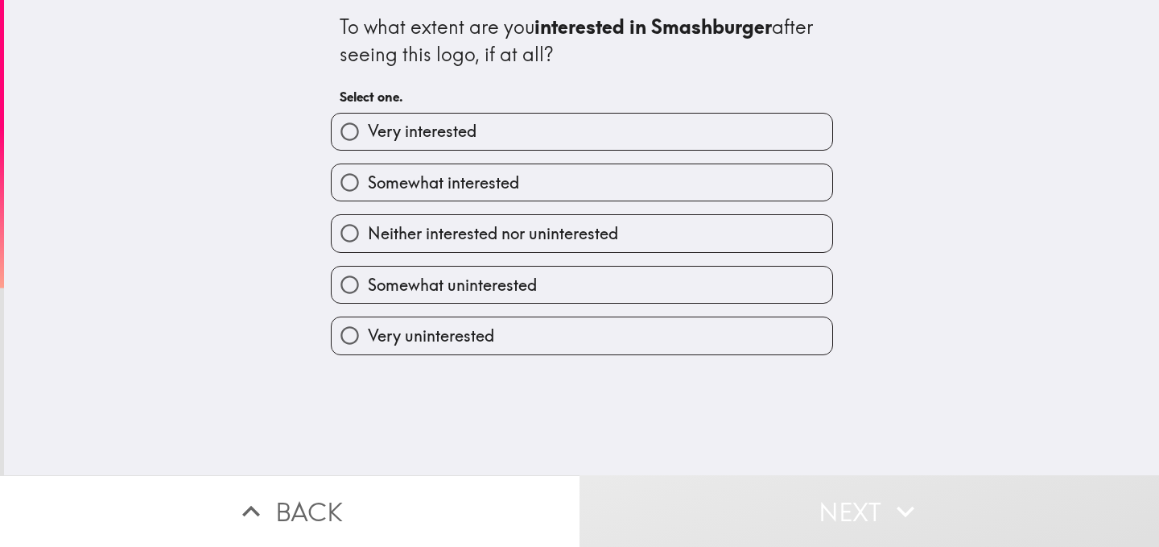
click at [510, 228] on span "Neither interested nor uninterested" at bounding box center [493, 233] width 250 height 23
click at [368, 228] on input "Neither interested nor uninterested" at bounding box center [350, 233] width 36 height 36
radio input "true"
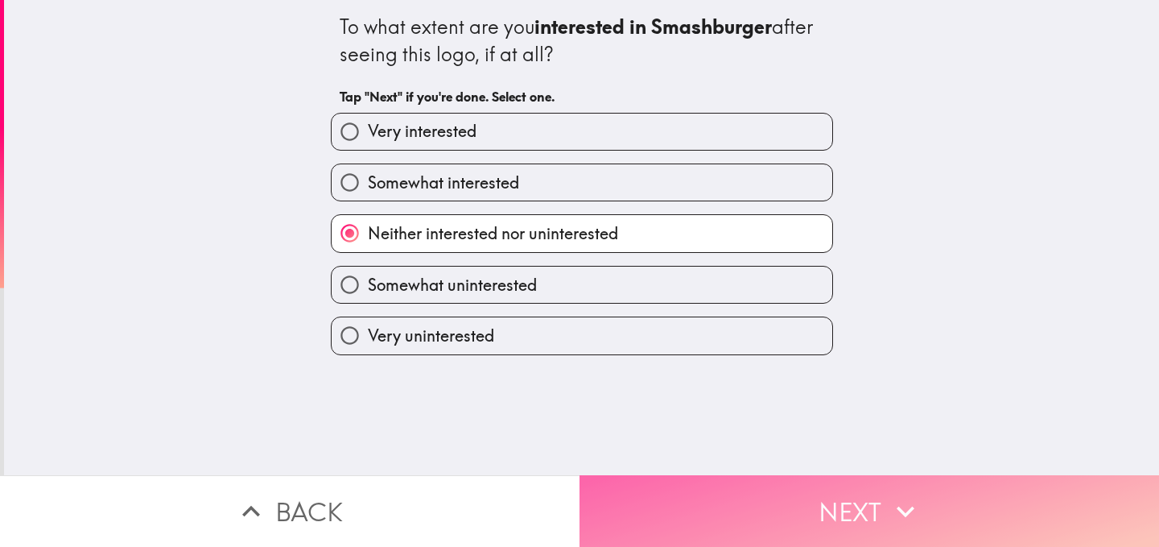
click at [750, 479] on button "Next" at bounding box center [870, 511] width 580 height 72
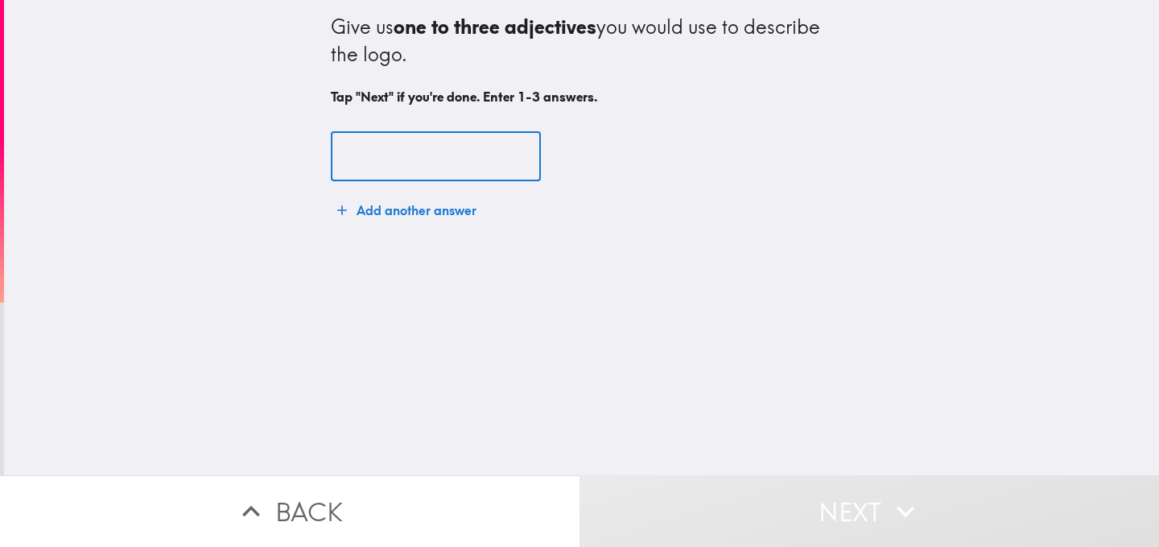
click at [375, 147] on input "text" at bounding box center [436, 157] width 210 height 50
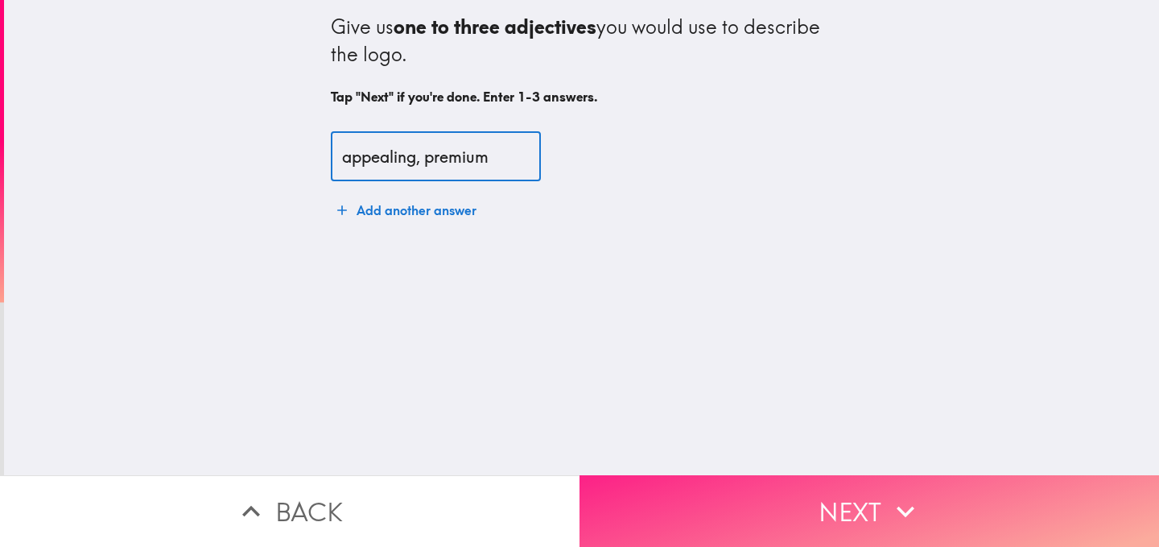
type input "appealing, premium"
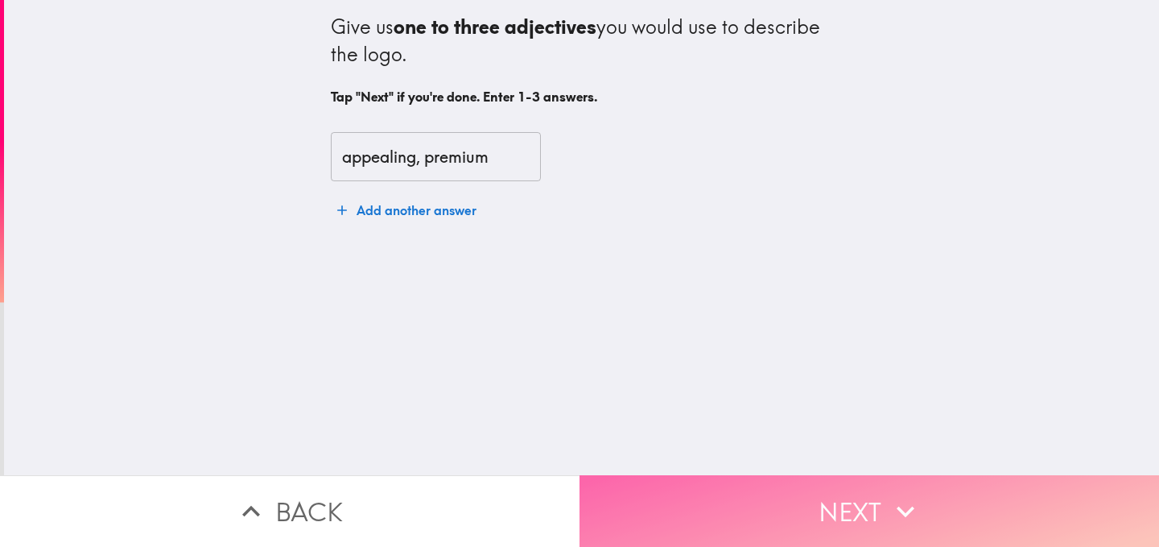
click at [689, 486] on button "Next" at bounding box center [870, 511] width 580 height 72
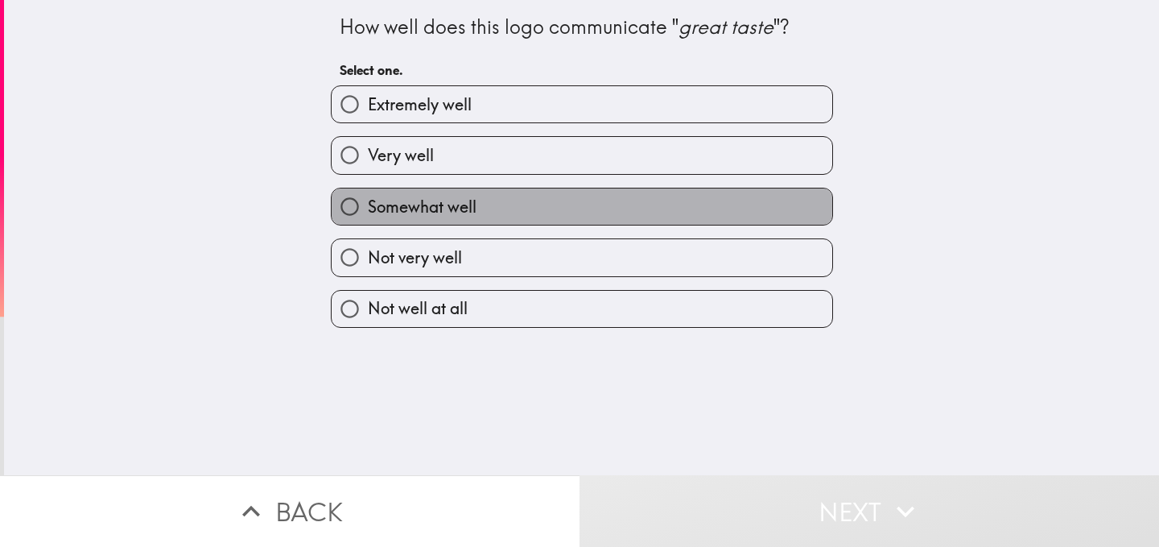
click at [456, 207] on span "Somewhat well" at bounding box center [422, 207] width 109 height 23
click at [368, 207] on input "Somewhat well" at bounding box center [350, 206] width 36 height 36
radio input "true"
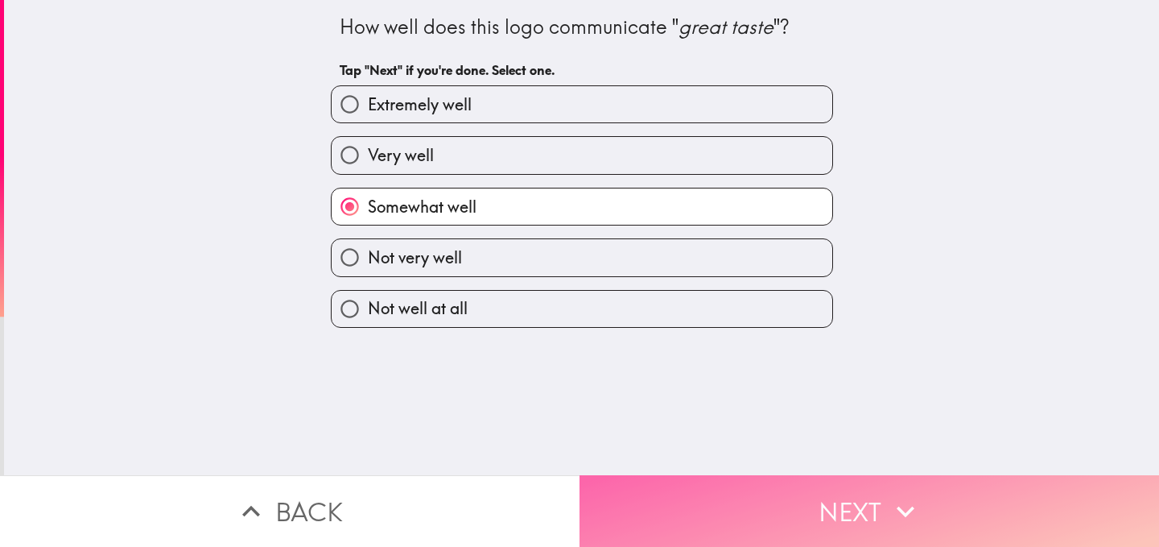
click at [746, 479] on button "Next" at bounding box center [870, 511] width 580 height 72
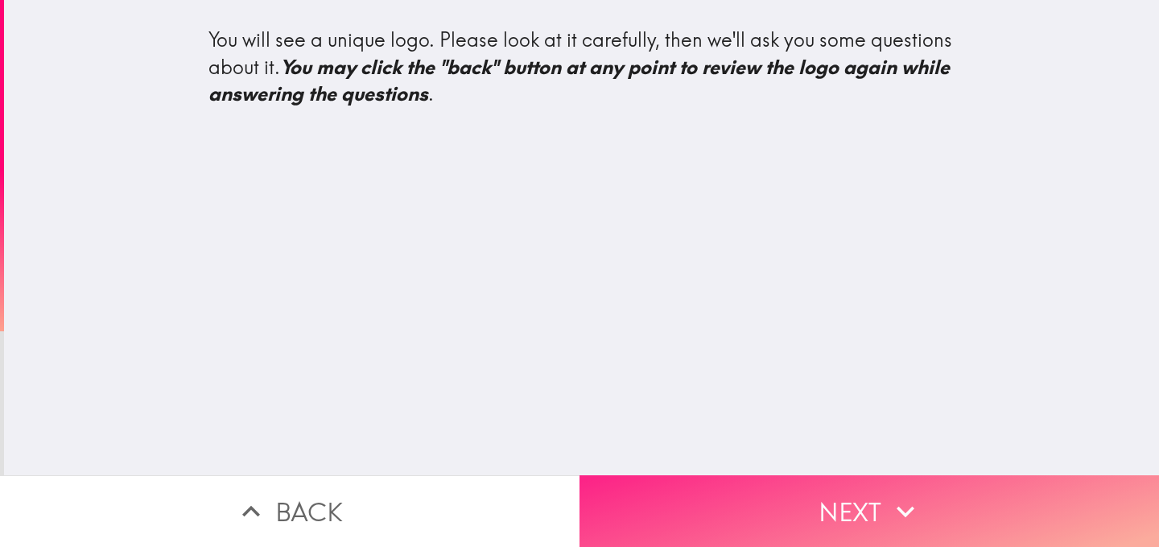
click at [727, 506] on button "Next" at bounding box center [870, 511] width 580 height 72
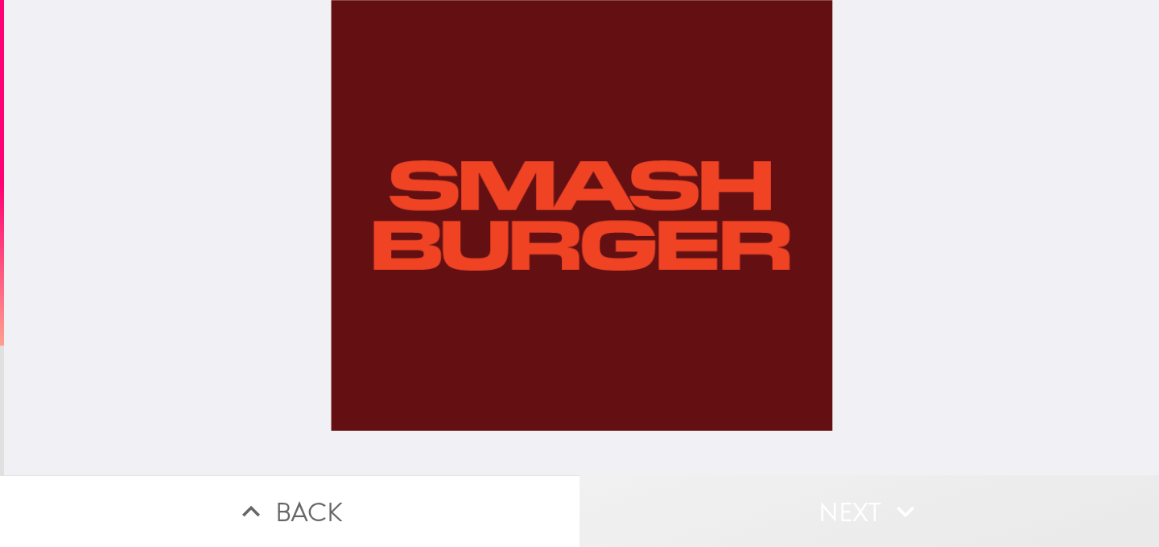
click at [760, 501] on button "Next" at bounding box center [870, 511] width 580 height 72
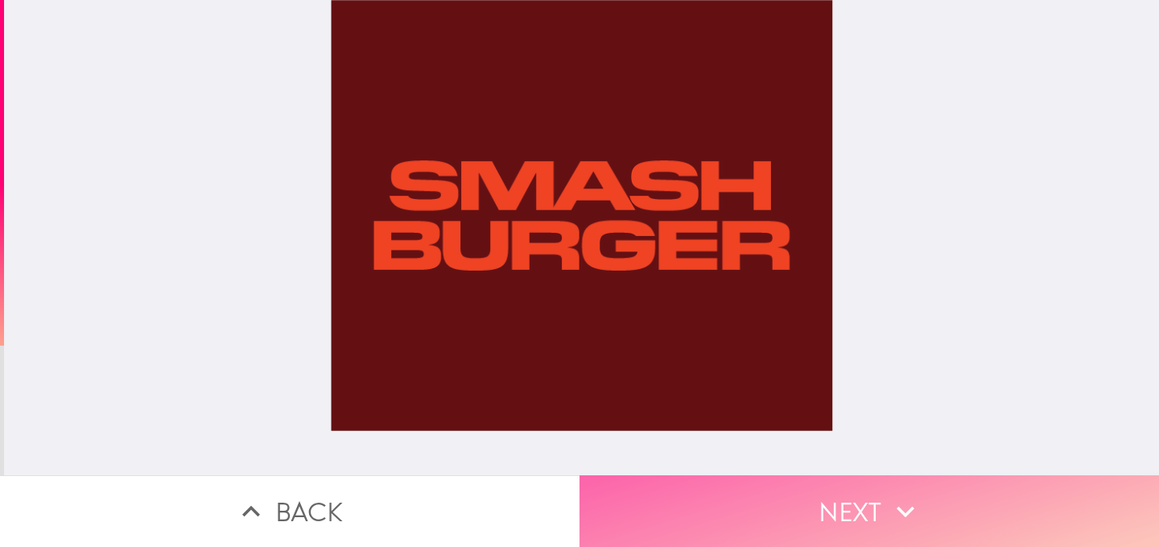
click at [760, 501] on button "Next" at bounding box center [870, 511] width 580 height 72
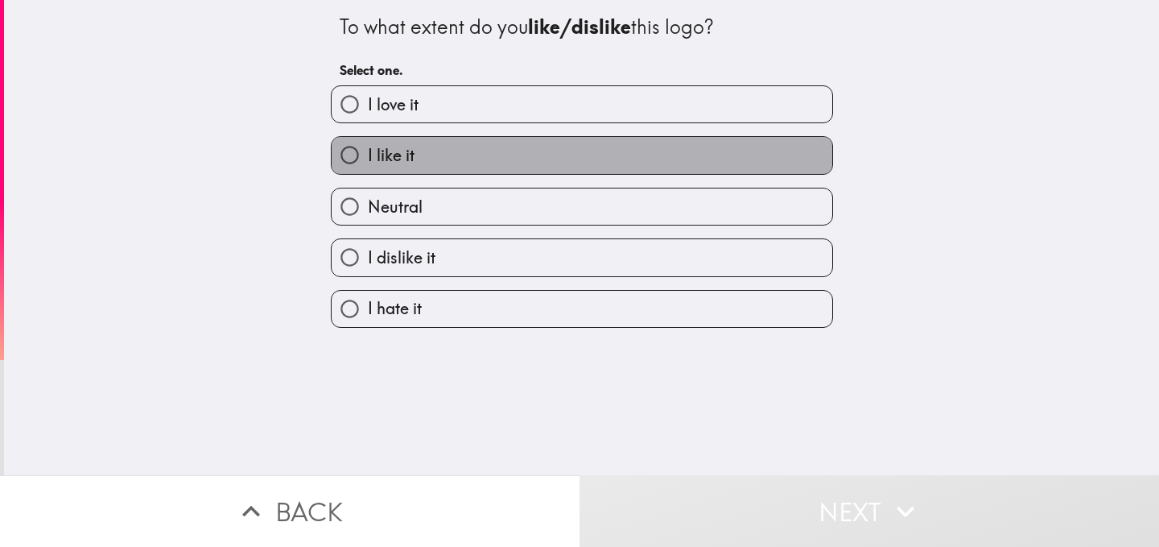
click at [417, 164] on label "I like it" at bounding box center [582, 155] width 501 height 36
click at [368, 164] on input "I like it" at bounding box center [350, 155] width 36 height 36
radio input "true"
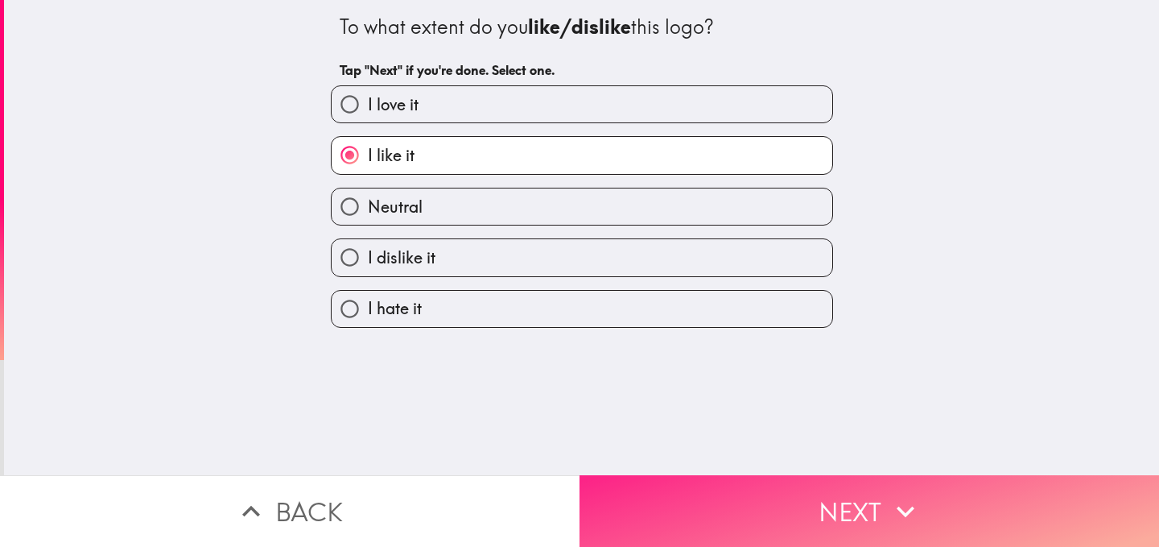
click at [776, 493] on button "Next" at bounding box center [870, 511] width 580 height 72
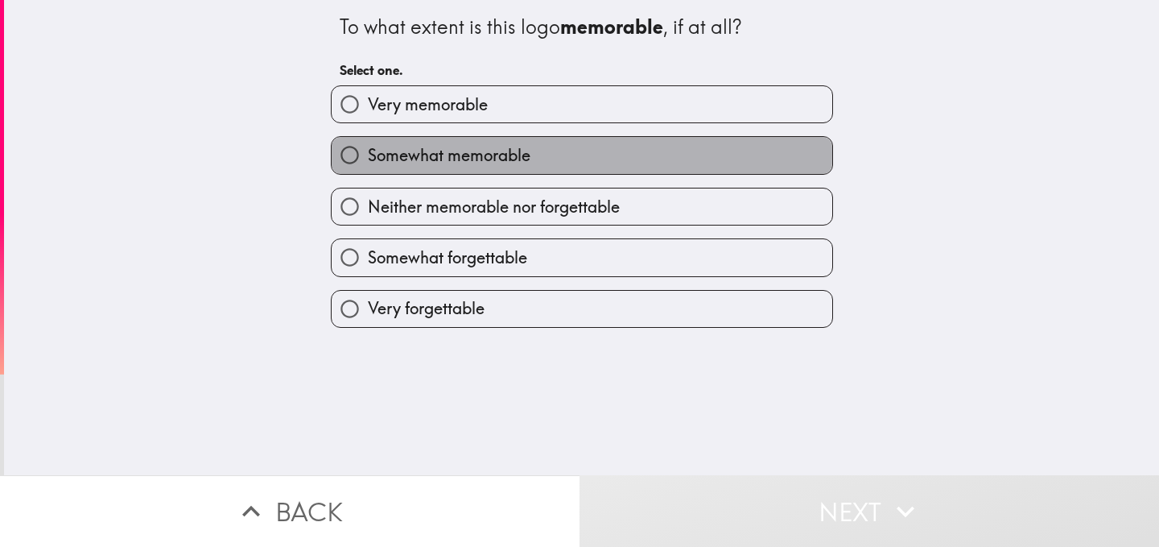
click at [386, 155] on span "Somewhat memorable" at bounding box center [449, 155] width 163 height 23
click at [368, 155] on input "Somewhat memorable" at bounding box center [350, 155] width 36 height 36
radio input "true"
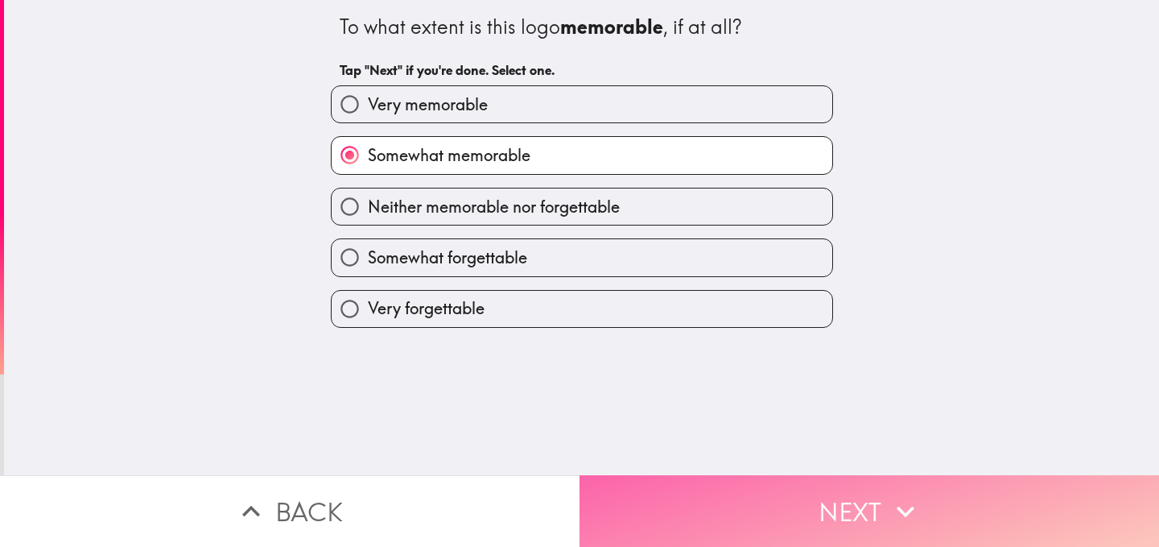
click at [701, 475] on button "Next" at bounding box center [870, 511] width 580 height 72
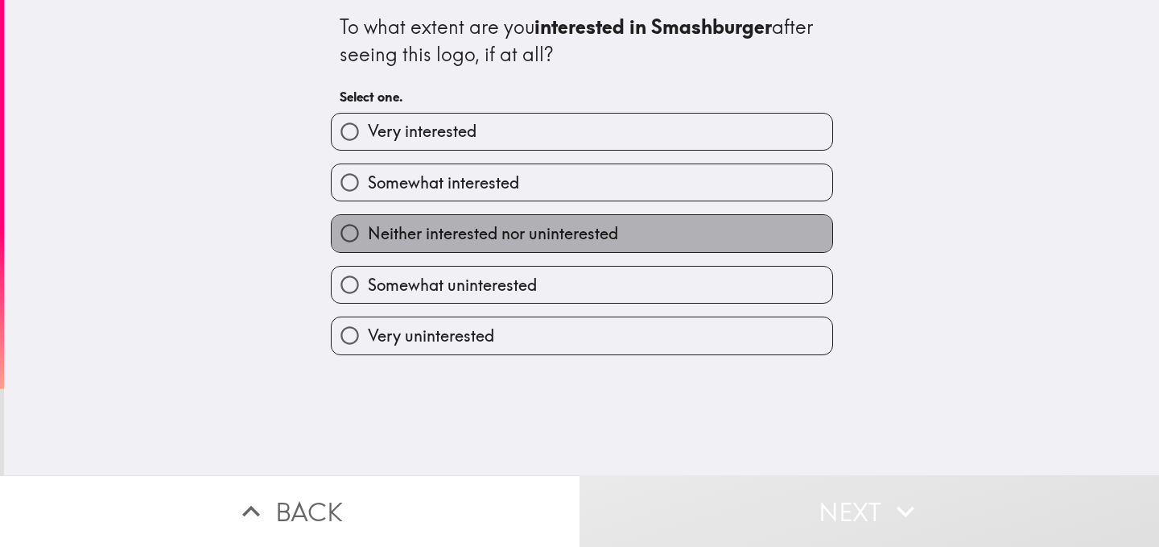
click at [377, 226] on span "Neither interested nor uninterested" at bounding box center [493, 233] width 250 height 23
click at [368, 226] on input "Neither interested nor uninterested" at bounding box center [350, 233] width 36 height 36
radio input "true"
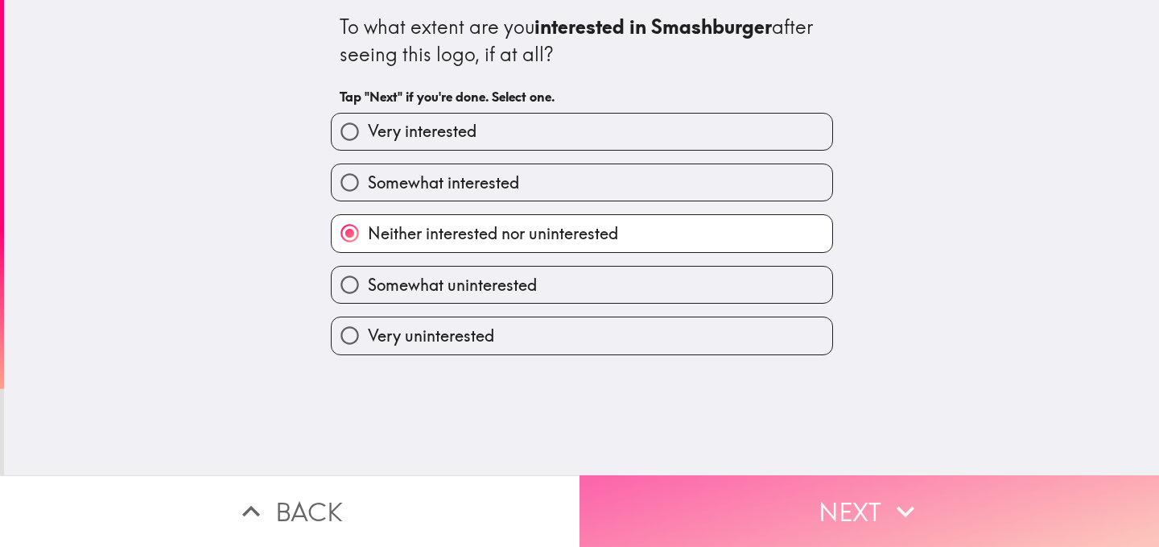
click at [719, 486] on button "Next" at bounding box center [870, 511] width 580 height 72
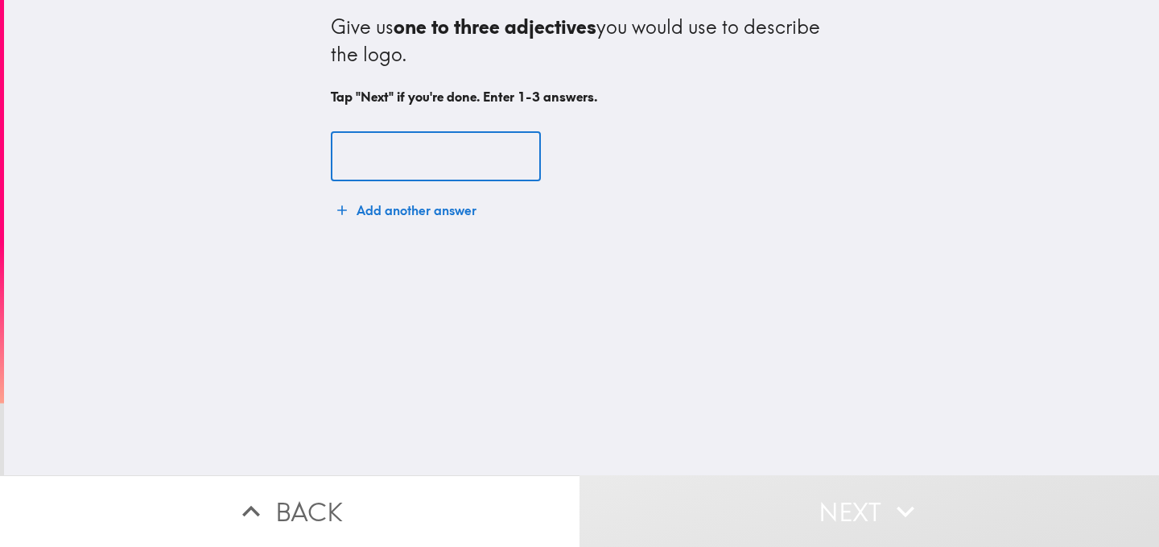
click at [373, 146] on input "text" at bounding box center [436, 157] width 210 height 50
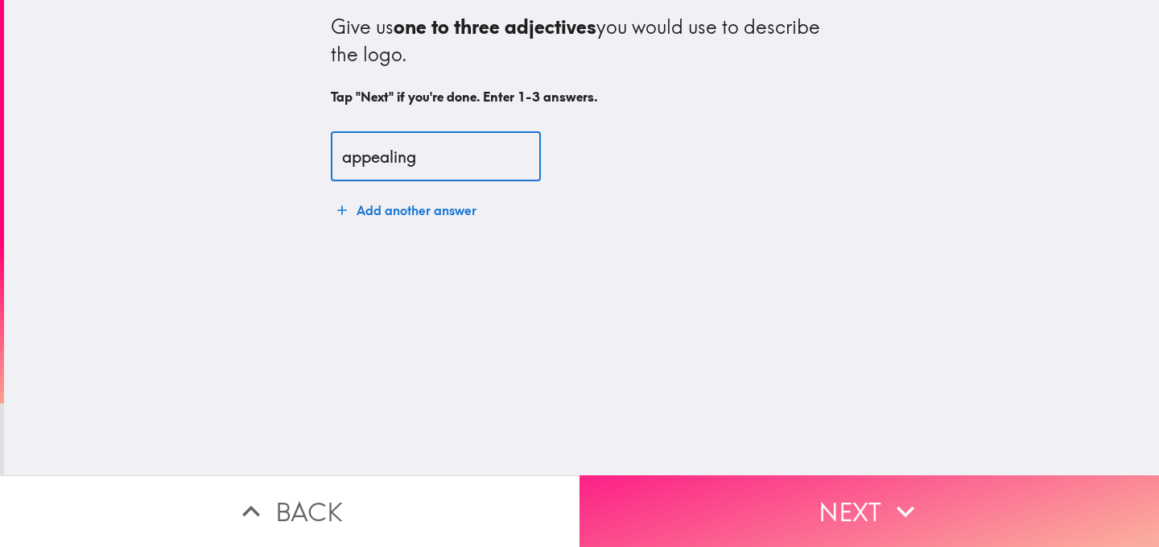
type input "appealing"
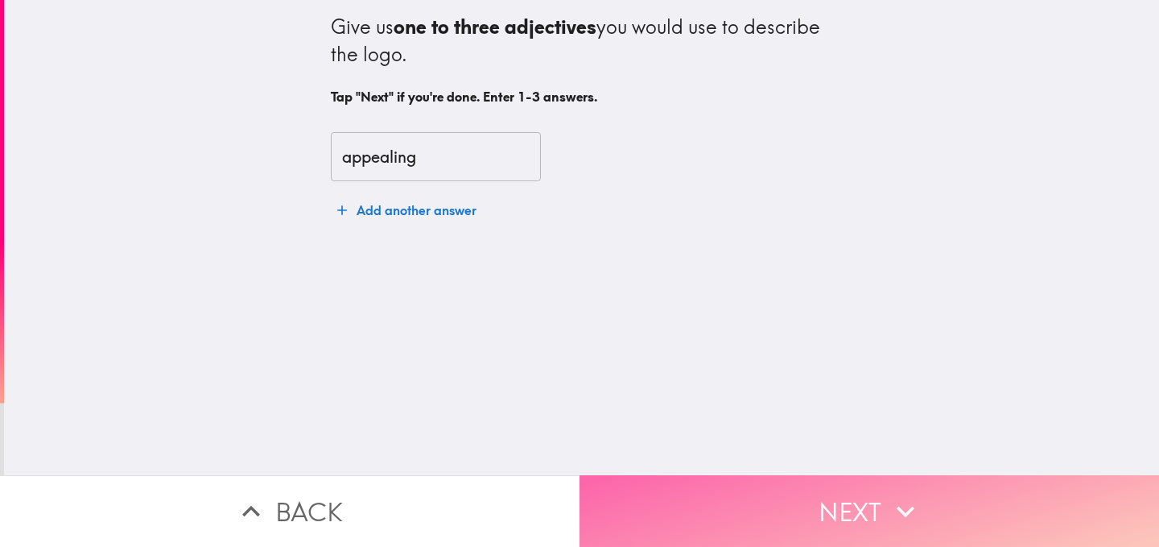
click at [687, 509] on button "Next" at bounding box center [870, 511] width 580 height 72
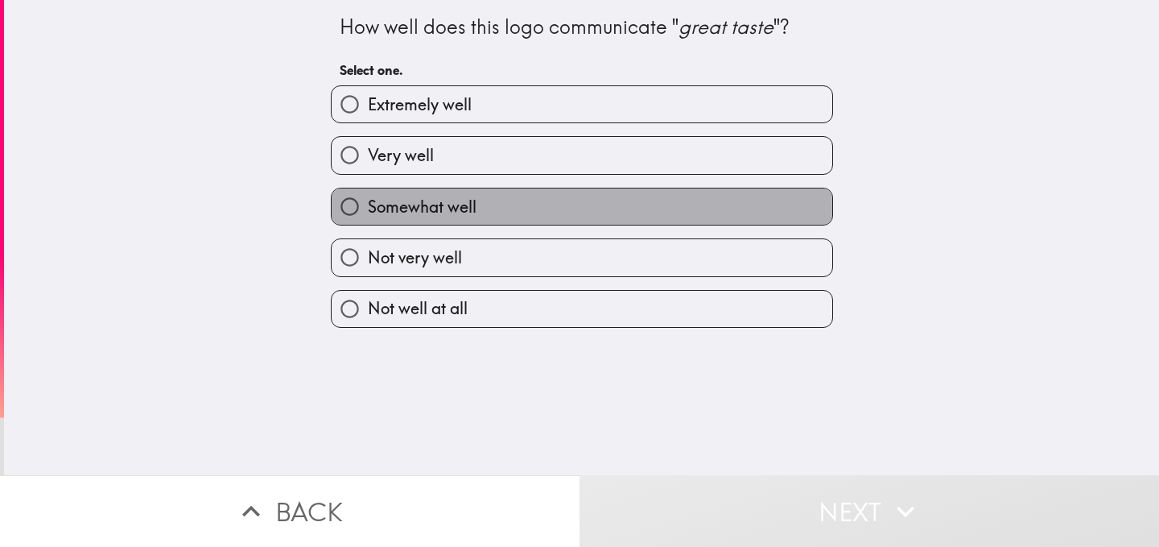
click at [446, 209] on span "Somewhat well" at bounding box center [422, 207] width 109 height 23
click at [368, 209] on input "Somewhat well" at bounding box center [350, 206] width 36 height 36
radio input "true"
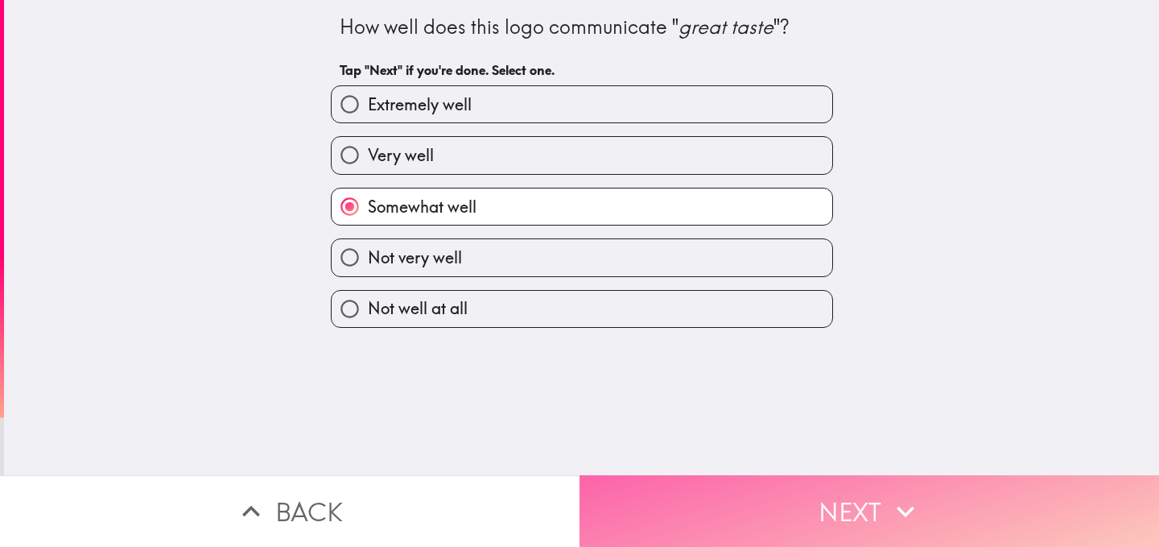
click at [708, 481] on button "Next" at bounding box center [870, 511] width 580 height 72
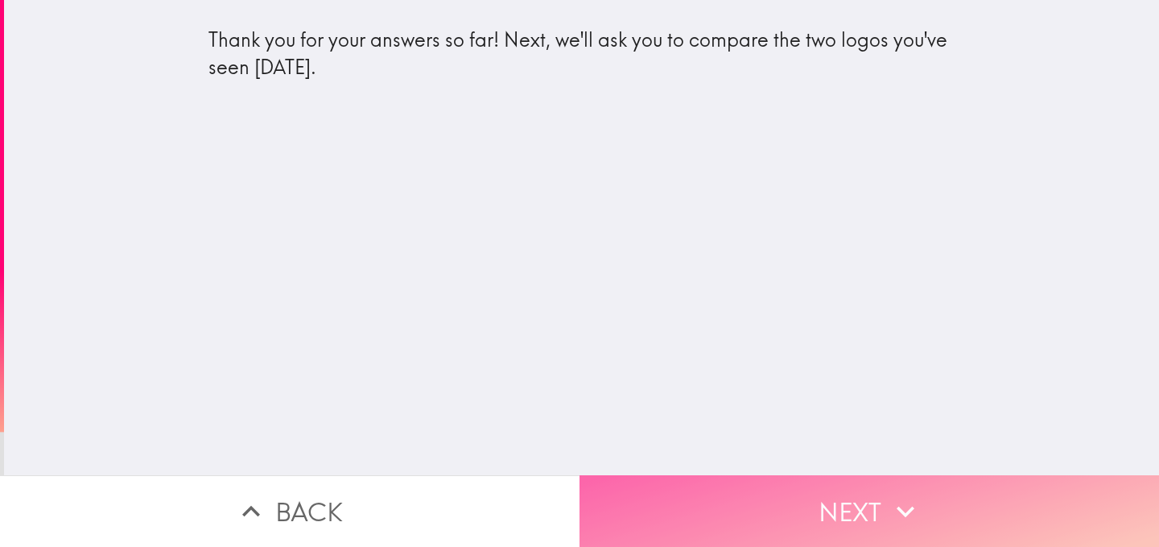
click at [691, 493] on button "Next" at bounding box center [870, 511] width 580 height 72
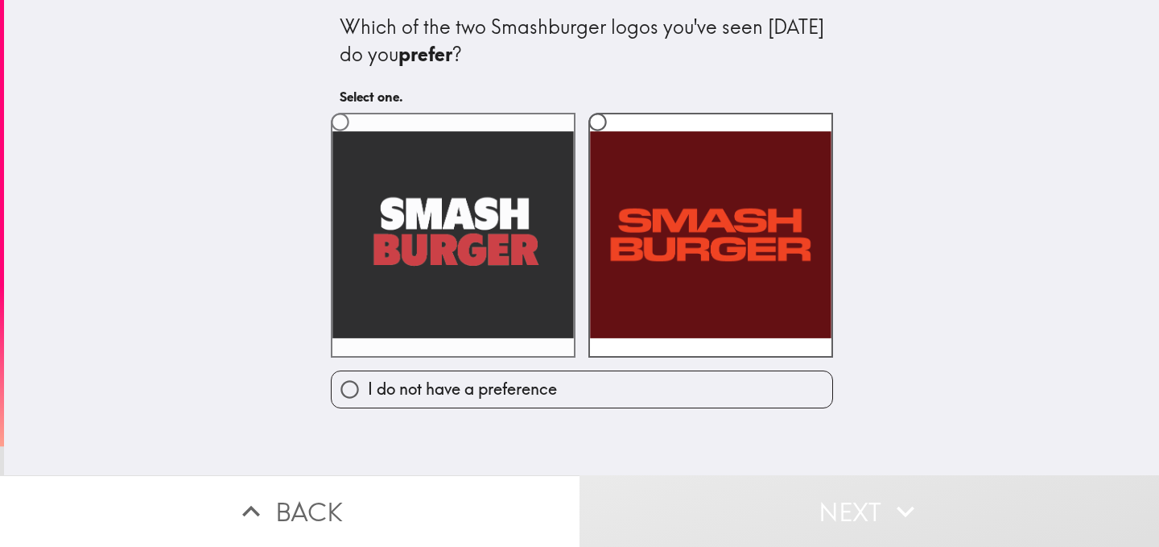
click at [431, 262] on label at bounding box center [453, 235] width 245 height 245
click at [358, 140] on input "radio" at bounding box center [340, 122] width 36 height 36
radio input "true"
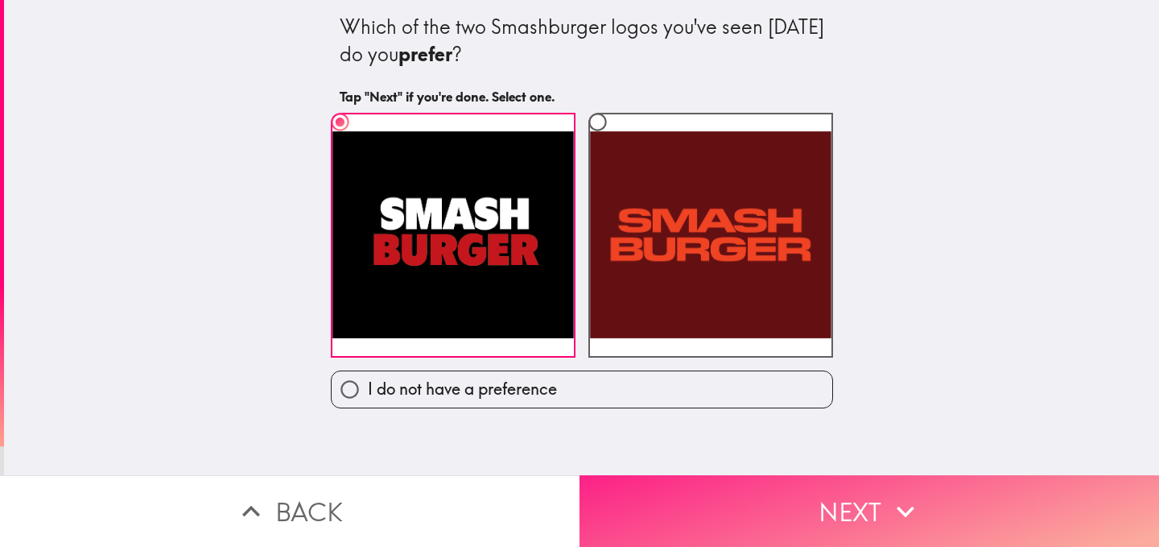
click at [719, 513] on button "Next" at bounding box center [870, 511] width 580 height 72
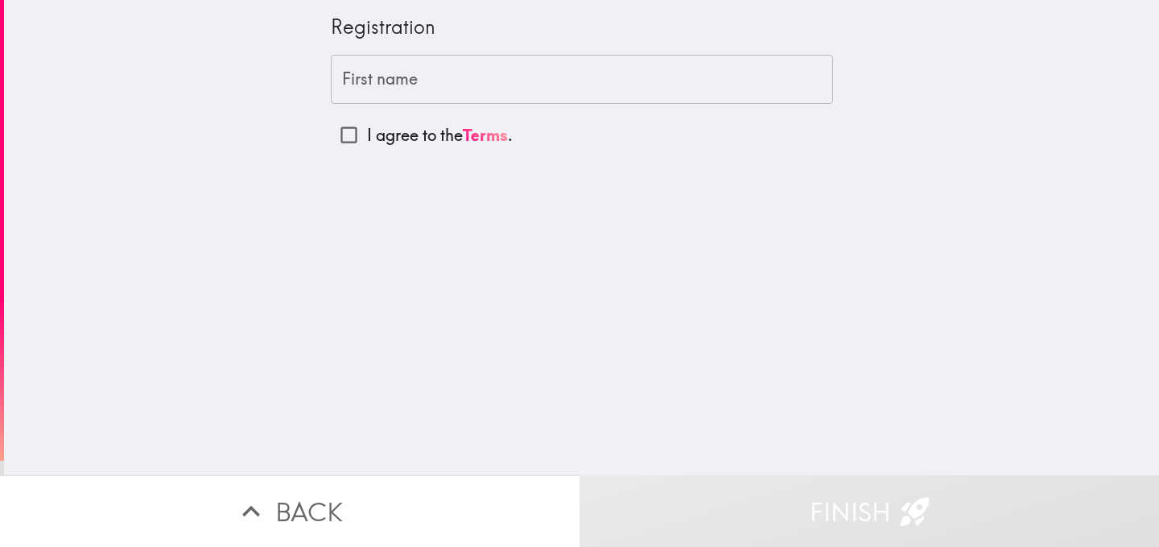
click at [473, 9] on div "Registration" at bounding box center [582, 27] width 502 height 55
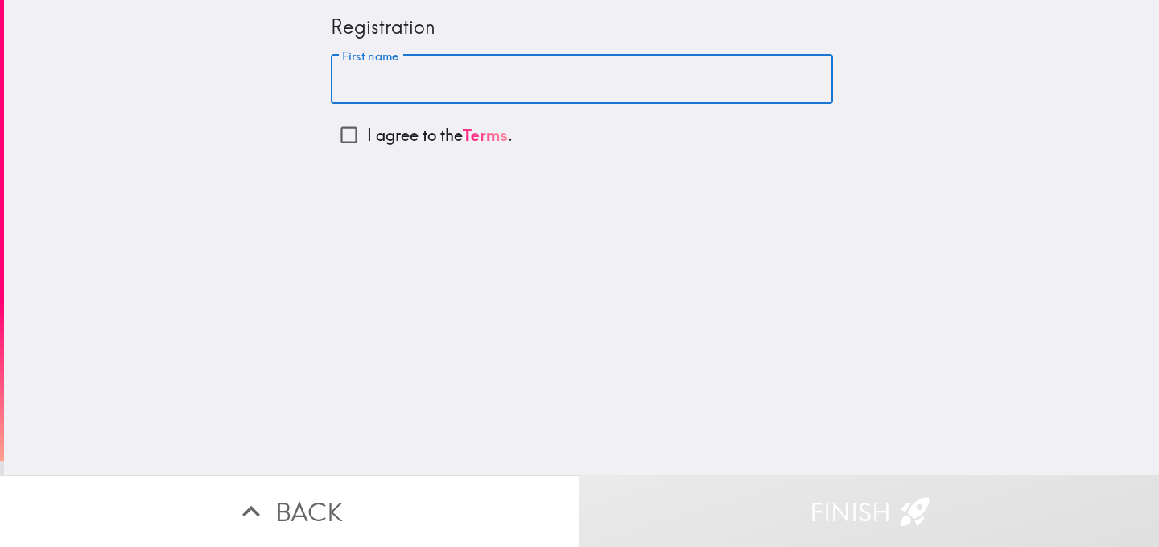
click at [567, 64] on input "First name" at bounding box center [582, 80] width 502 height 50
type input "w"
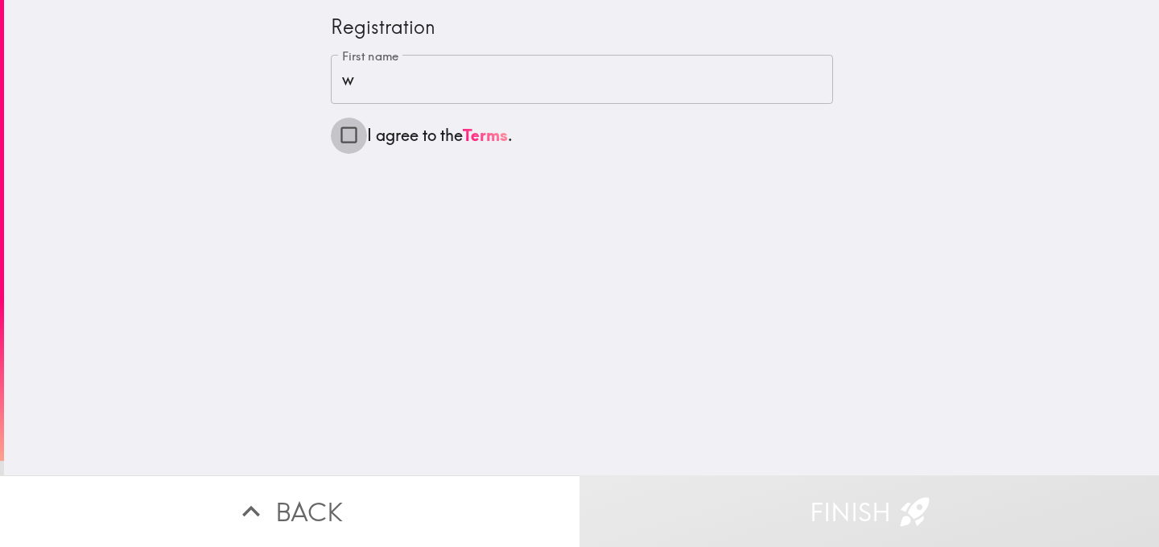
click at [342, 134] on input "I agree to the Terms ." at bounding box center [349, 135] width 36 height 36
checkbox input "true"
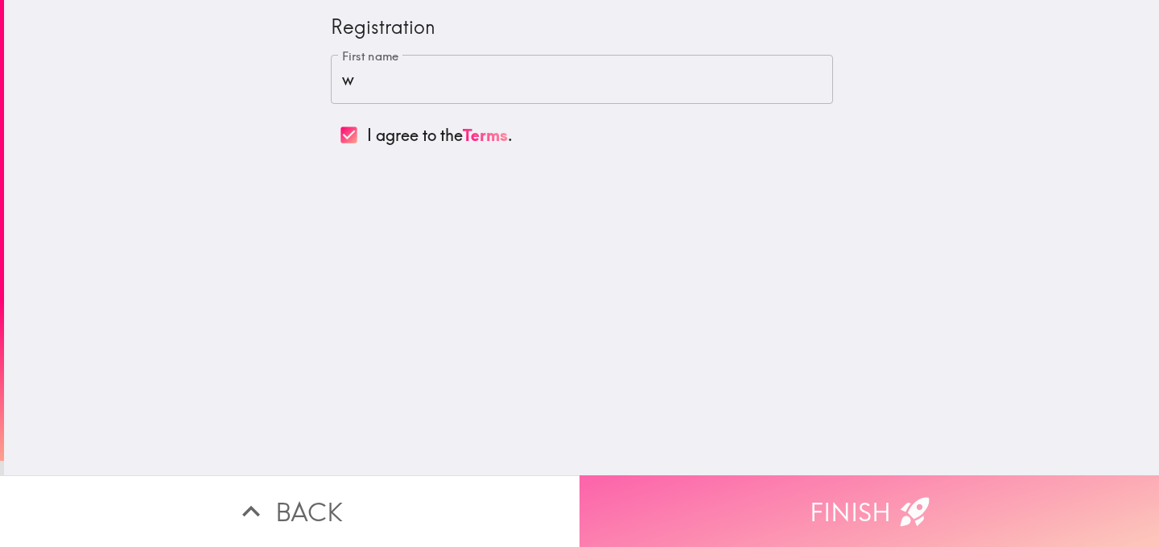
click at [681, 495] on button "Finish" at bounding box center [870, 511] width 580 height 72
